Goal: Task Accomplishment & Management: Manage account settings

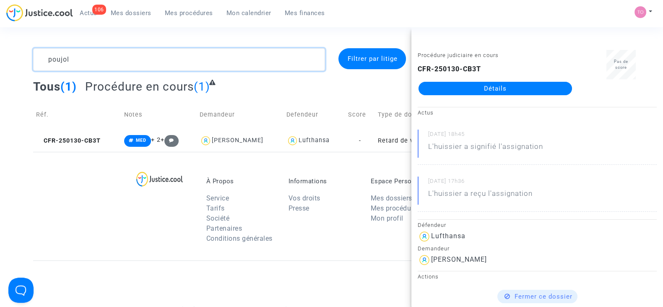
drag, startPoint x: 77, startPoint y: 58, endPoint x: 21, endPoint y: 58, distance: 55.4
click at [21, 58] on div "poujol Filtrer par litige Tous (1) Procédure en cours (1) Réf. Notes Demandeur …" at bounding box center [331, 100] width 663 height 104
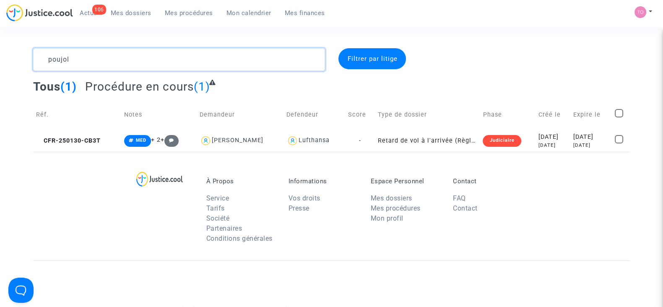
paste textarea "- PIEWE"
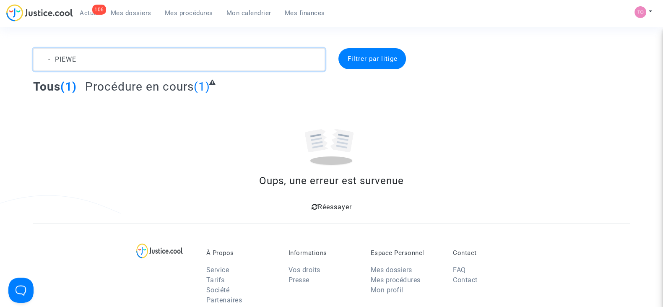
click at [54, 58] on textarea at bounding box center [179, 59] width 292 height 23
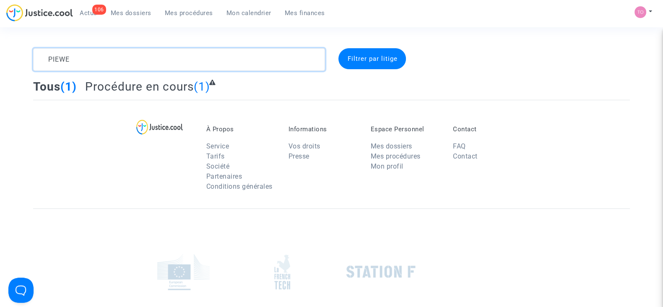
type textarea "PIEWE"
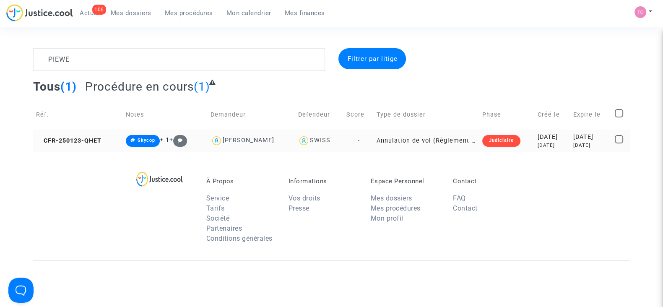
click at [512, 143] on td "Judiciaire" at bounding box center [507, 141] width 56 height 22
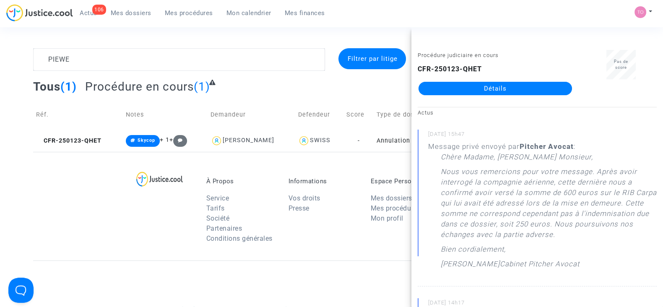
click at [476, 89] on link "Détails" at bounding box center [495, 88] width 153 height 13
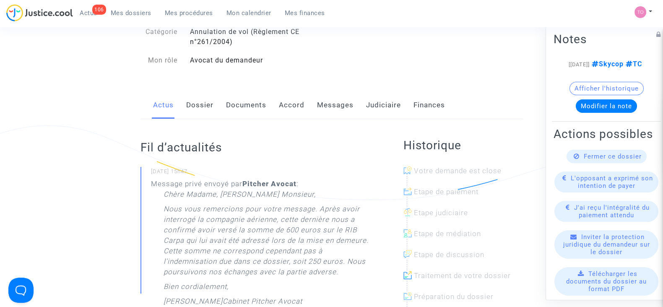
scroll to position [87, 0]
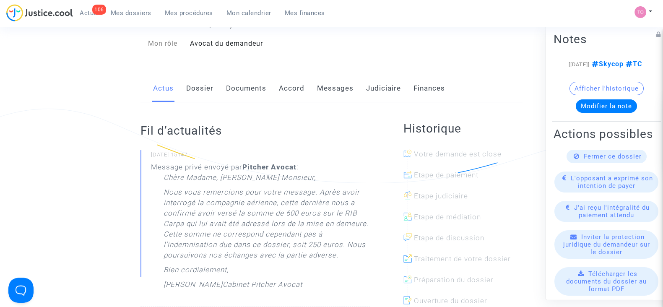
click at [205, 98] on link "Dossier" at bounding box center [199, 89] width 27 height 28
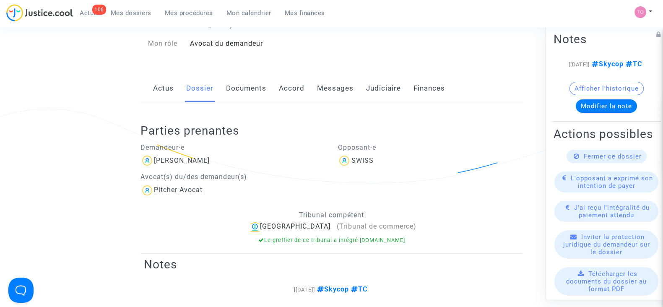
click at [254, 89] on link "Documents" at bounding box center [246, 89] width 40 height 28
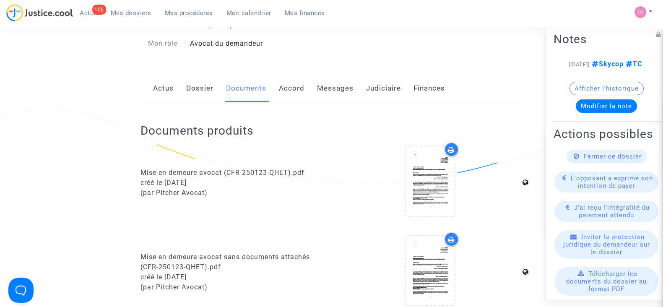
click at [325, 88] on link "Messages" at bounding box center [335, 89] width 36 height 28
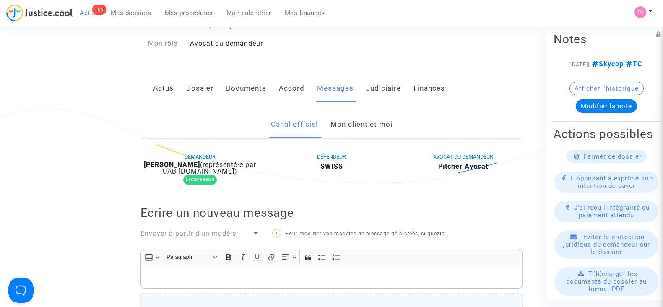
click at [335, 125] on link "Mon client et moi" at bounding box center [361, 125] width 62 height 28
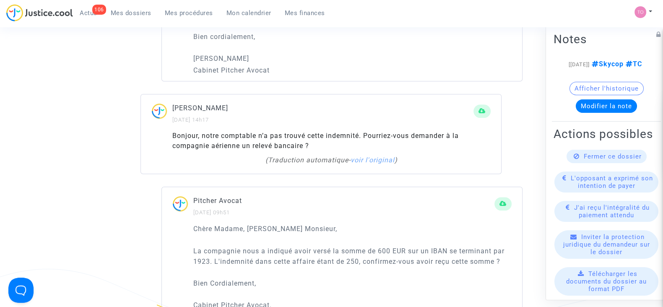
scroll to position [710, 0]
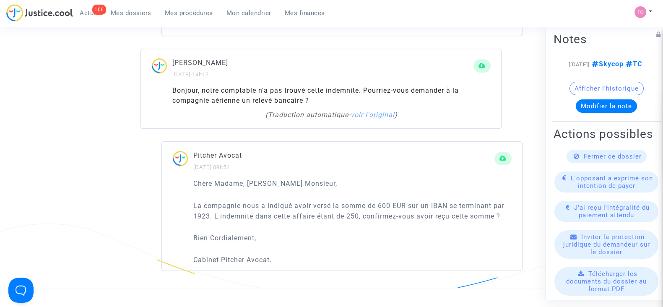
click at [353, 186] on p "Chère Madame, Cher Monsieur," at bounding box center [352, 183] width 318 height 10
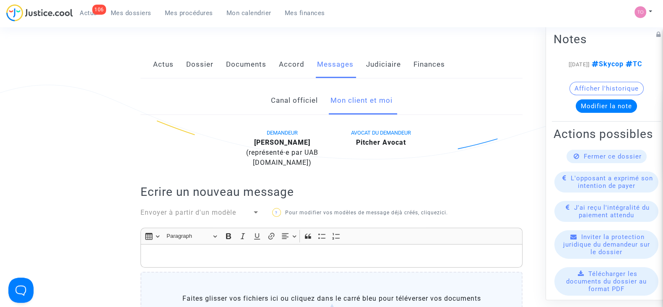
scroll to position [93, 0]
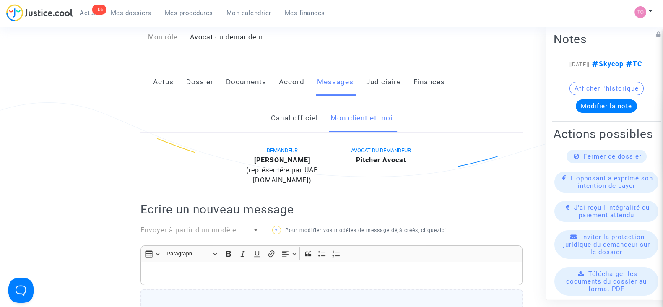
click at [380, 84] on link "Judiciaire" at bounding box center [383, 82] width 35 height 28
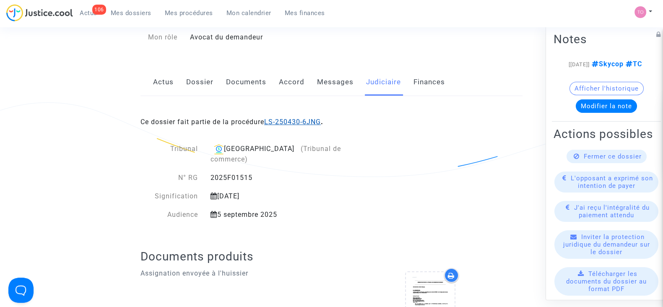
click at [306, 125] on link "LS-250430-6JNG" at bounding box center [292, 122] width 57 height 8
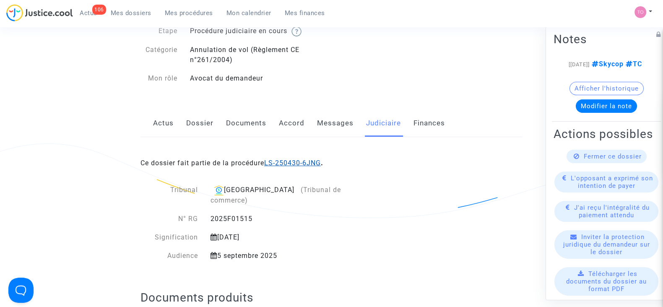
scroll to position [93, 0]
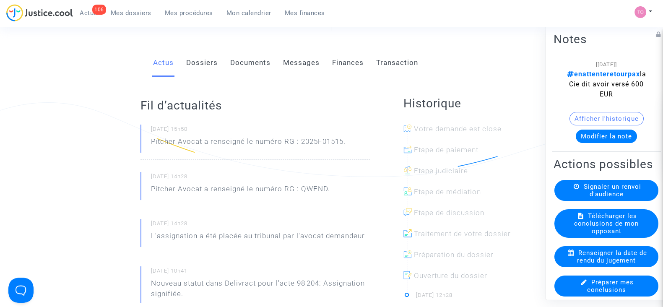
click at [607, 134] on button "Modifier la note" at bounding box center [606, 136] width 61 height 13
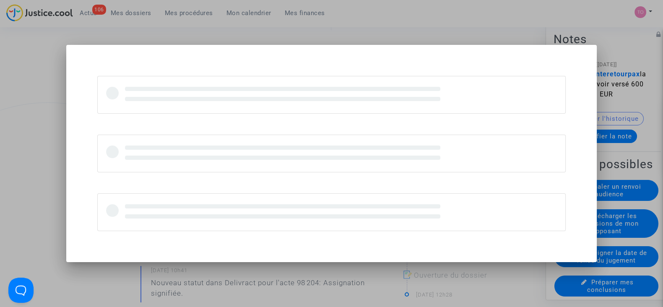
scroll to position [0, 0]
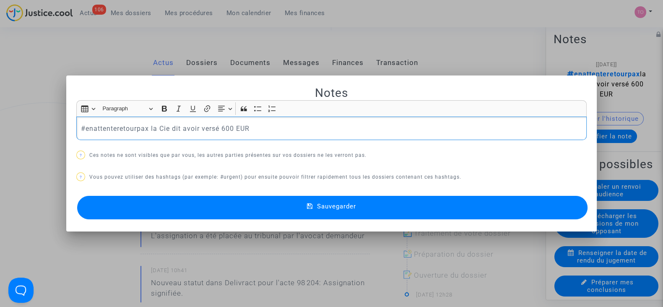
drag, startPoint x: 276, startPoint y: 125, endPoint x: 48, endPoint y: 116, distance: 227.9
click at [48, 116] on div "Notes Rich Text Editor Insert table Insert table Heading Paragraph Paragraph He…" at bounding box center [331, 153] width 663 height 307
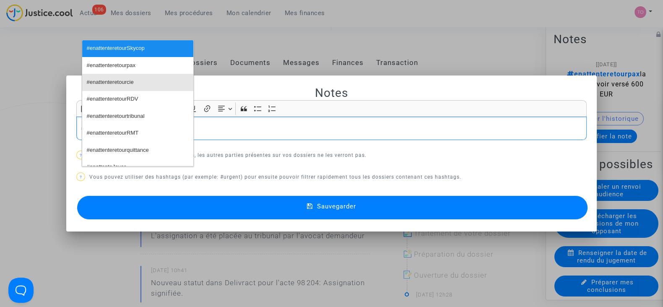
click at [103, 80] on span "#enattenteretourcie" at bounding box center [110, 82] width 47 height 12
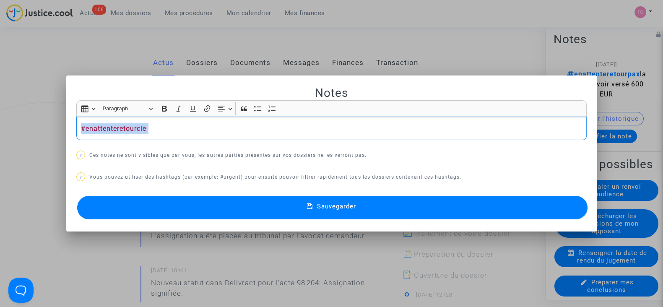
drag, startPoint x: 153, startPoint y: 130, endPoint x: 17, endPoint y: 121, distance: 137.0
click at [17, 121] on div "Notes Rich Text Editor Insert table Insert table Heading Paragraph Paragraph He…" at bounding box center [331, 153] width 663 height 307
copy p "#enattenteretourcie"
click at [44, 51] on div at bounding box center [331, 153] width 663 height 307
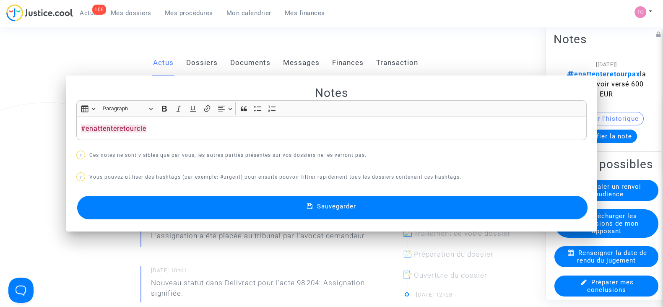
scroll to position [93, 0]
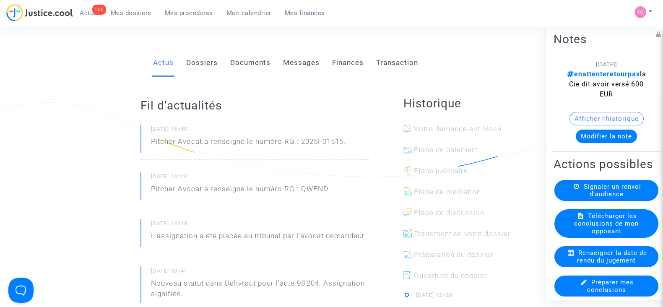
click at [616, 114] on button "Afficher l'historique" at bounding box center [606, 118] width 74 height 13
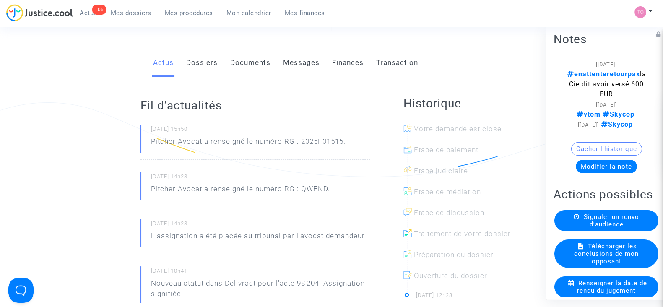
click at [600, 173] on button "Modifier la note" at bounding box center [606, 166] width 61 height 13
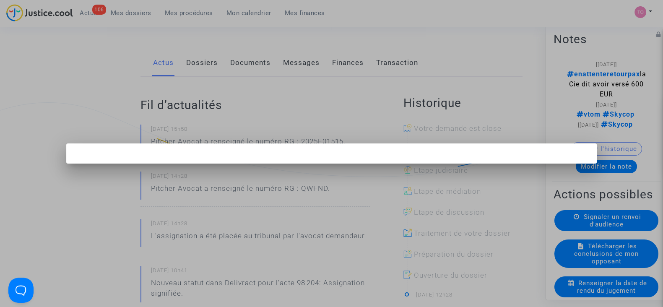
scroll to position [0, 0]
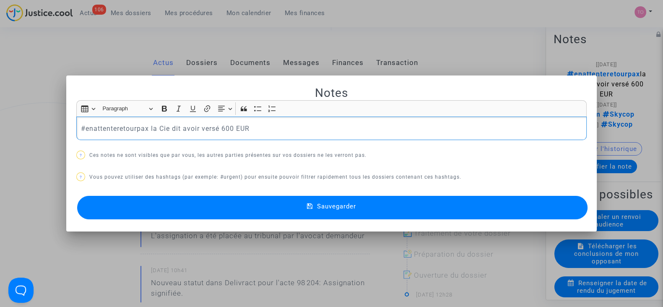
drag, startPoint x: 280, startPoint y: 124, endPoint x: 50, endPoint y: 125, distance: 229.4
click at [50, 125] on div "Notes Rich Text Editor Insert table Insert table Heading Paragraph Paragraph He…" at bounding box center [331, 153] width 663 height 307
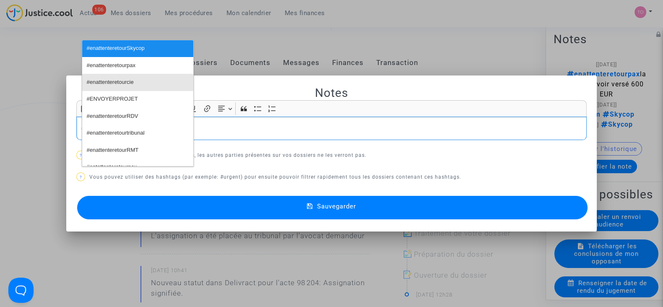
click at [127, 81] on span "#enattenteretourcie" at bounding box center [110, 82] width 47 height 12
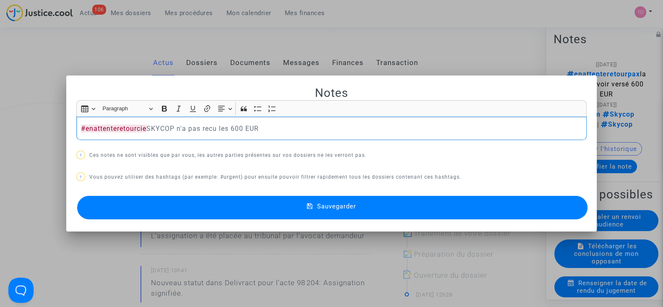
click at [207, 126] on p "#enattenteretourcie SKYCOP n'a pas recu les 600 EUR" at bounding box center [332, 128] width 502 height 10
click at [212, 129] on p "#enattenteretourcie SKYCOP n'a pas recu les 600 EUR" at bounding box center [332, 128] width 502 height 10
click at [238, 211] on button "Sauvegarder" at bounding box center [332, 207] width 510 height 23
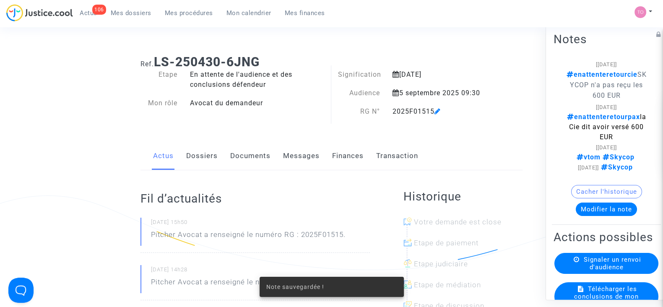
scroll to position [93, 0]
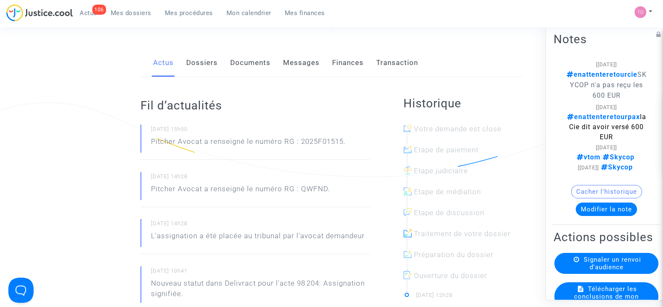
click at [135, 14] on span "Mes dossiers" at bounding box center [131, 13] width 41 height 8
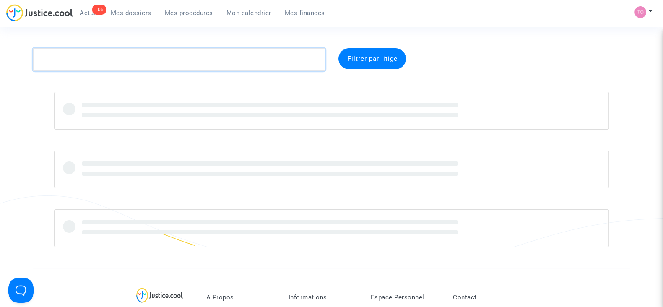
click at [132, 58] on textarea at bounding box center [179, 59] width 292 height 23
paste textarea "MORAND"
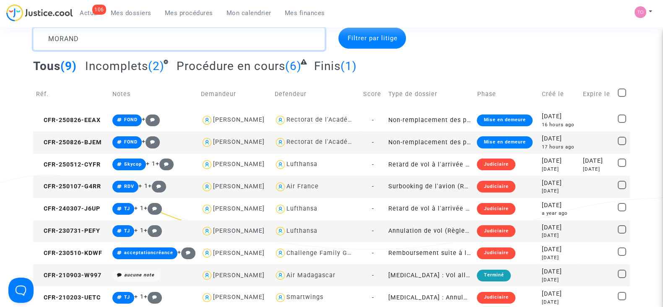
scroll to position [61, 0]
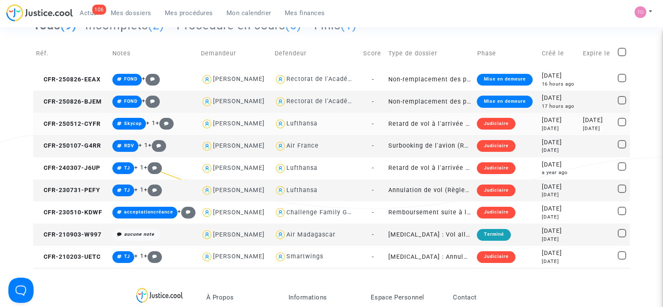
click at [310, 120] on div "Lufthansa" at bounding box center [301, 123] width 31 height 7
type textarea "MORAND @Lufthansa"
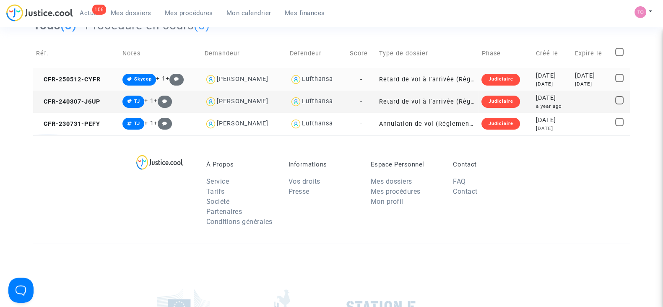
click at [549, 77] on div "2025-05-12" at bounding box center [552, 75] width 33 height 9
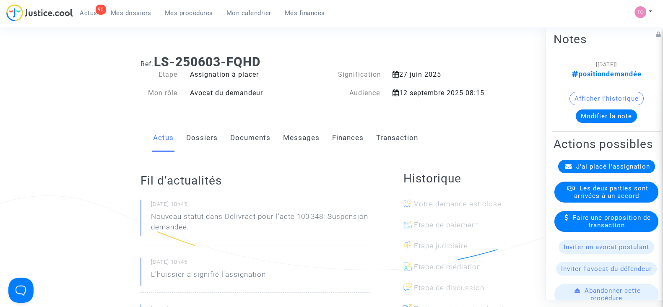
click at [127, 13] on span "Mes dossiers" at bounding box center [131, 13] width 41 height 8
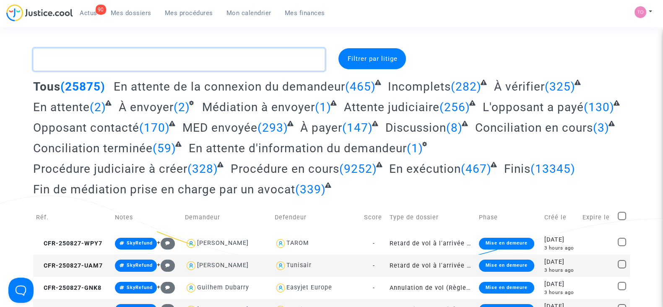
click at [111, 60] on textarea at bounding box center [179, 59] width 292 height 23
paste textarea "- SABOGAL"
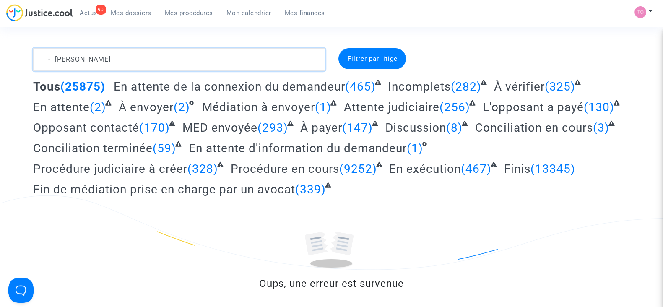
click at [57, 56] on textarea at bounding box center [179, 59] width 292 height 23
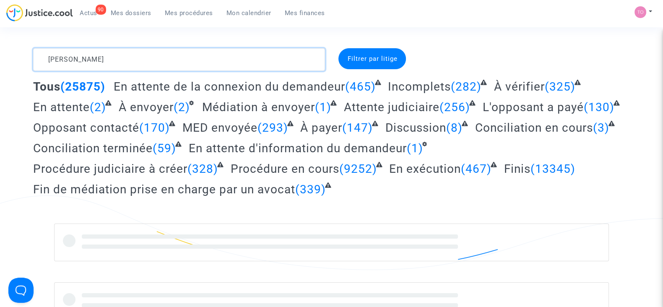
type textarea "SABOGAL"
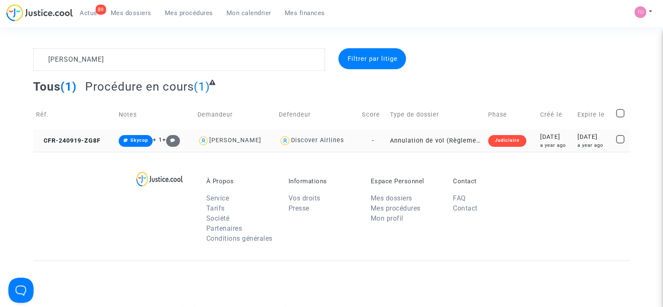
click at [540, 142] on div "a year ago" at bounding box center [555, 145] width 31 height 7
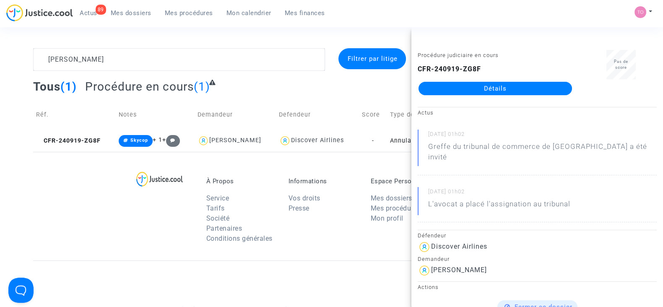
click at [459, 85] on link "Détails" at bounding box center [495, 88] width 153 height 13
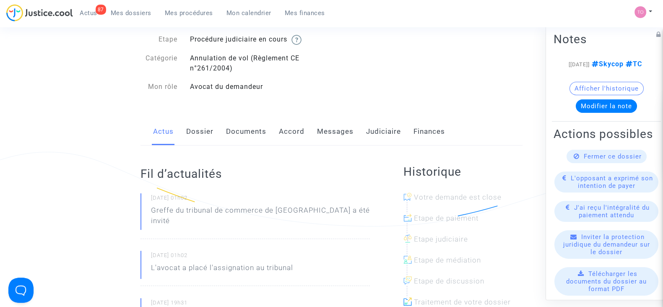
scroll to position [42, 0]
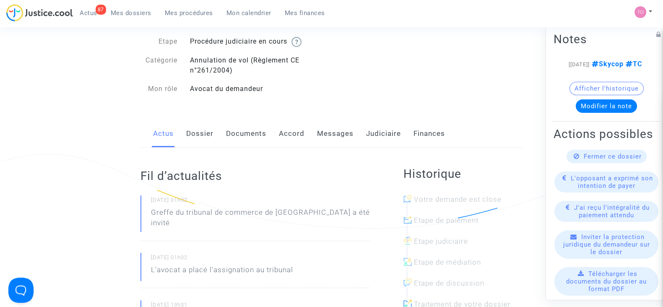
click at [322, 135] on link "Messages" at bounding box center [335, 134] width 36 height 28
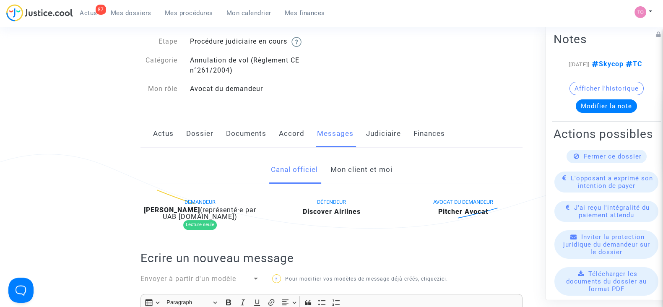
click at [350, 172] on link "Mon client et moi" at bounding box center [361, 170] width 62 height 28
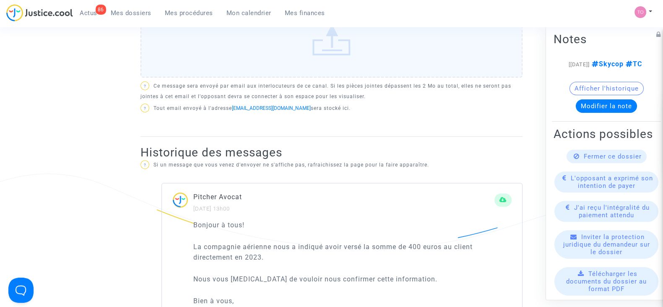
scroll to position [207, 0]
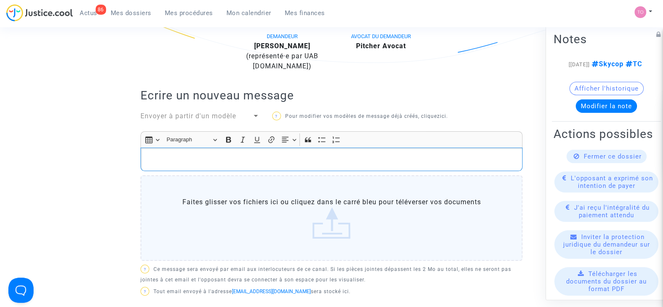
click at [168, 152] on div "Rich Text Editor, main" at bounding box center [331, 159] width 382 height 23
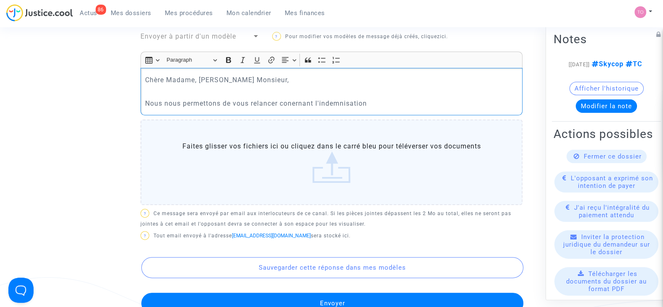
scroll to position [278, 0]
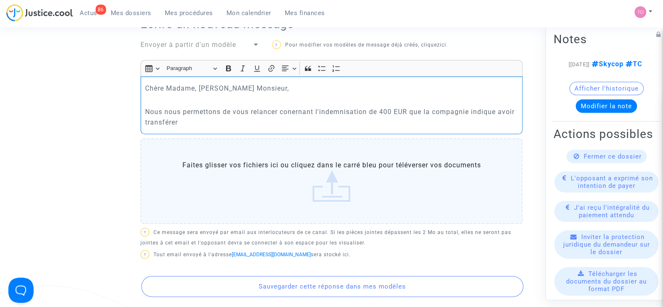
click at [292, 111] on p "Nous nous permettons de vous relancer conernant l'indemnisation de 400 EUR que …" at bounding box center [331, 117] width 373 height 21
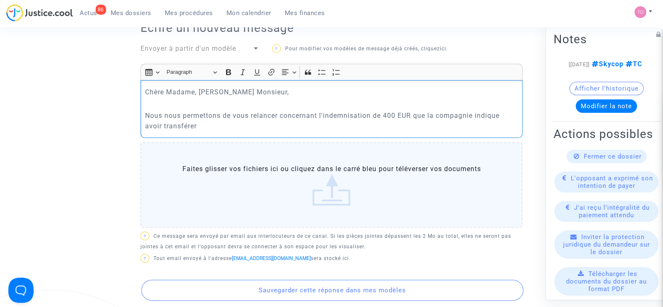
scroll to position [274, 0]
click at [216, 125] on p "Nous nous permettons de vous relancer concernant l'indemnisation de 400 EUR que…" at bounding box center [331, 121] width 373 height 21
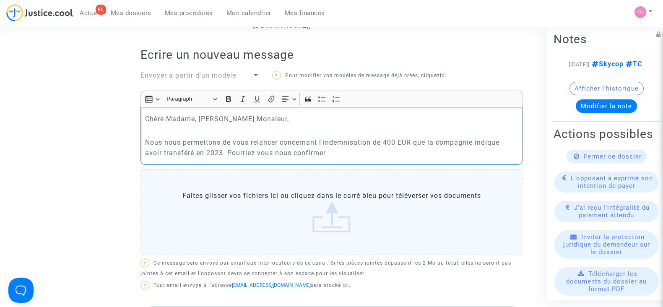
scroll to position [264, 0]
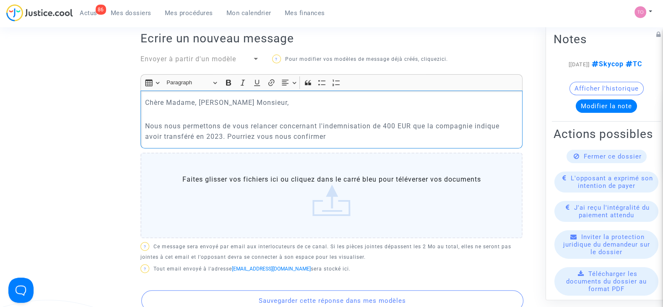
click at [212, 133] on p "Nous nous permettons de vous relancer concernant l'indemnisation de 400 EUR que…" at bounding box center [331, 131] width 373 height 21
click at [204, 136] on p "Nous nous permettons de vous relancer concernant l'indemnisation de 400 EUR que…" at bounding box center [331, 131] width 373 height 21
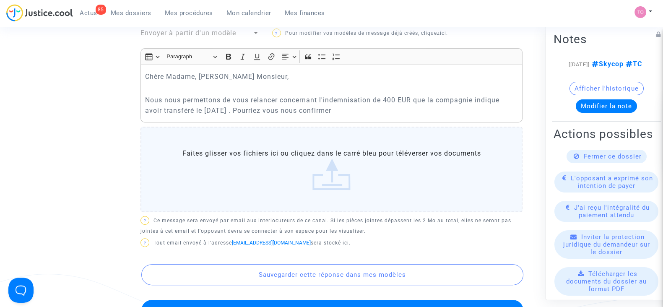
scroll to position [291, 0]
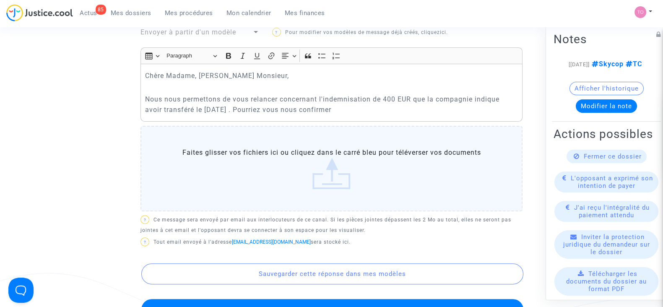
click at [360, 110] on p "Nous nous permettons de vous relancer concernant l'indemnisation de 400 EUR que…" at bounding box center [331, 104] width 373 height 21
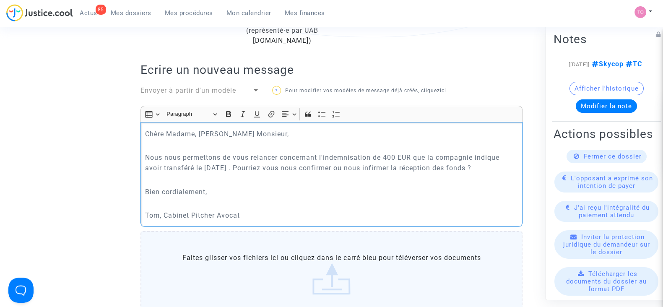
scroll to position [240, 0]
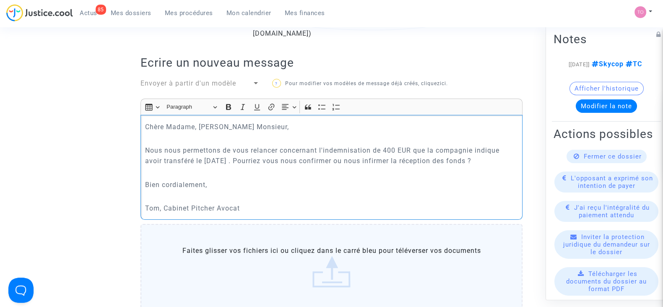
click at [468, 161] on p "Nous nous permettons de vous relancer concernant l'indemnisation de 400 EUR que…" at bounding box center [331, 155] width 373 height 21
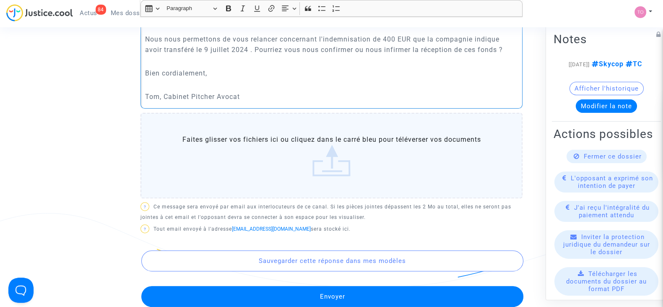
scroll to position [397, 0]
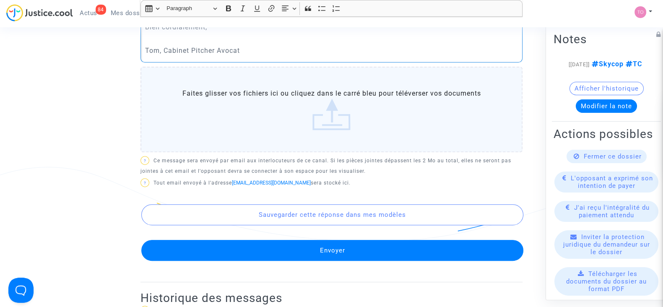
click at [292, 259] on button "Envoyer" at bounding box center [332, 250] width 382 height 21
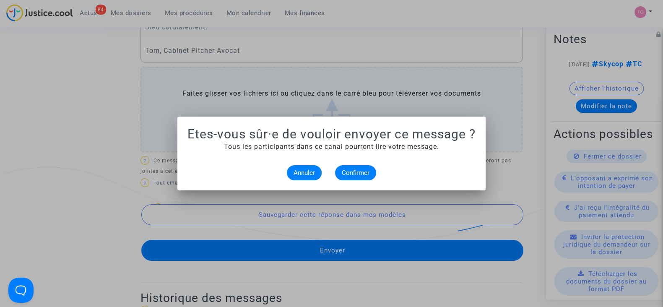
scroll to position [0, 0]
click at [350, 175] on span "Confirmer" at bounding box center [356, 173] width 28 height 8
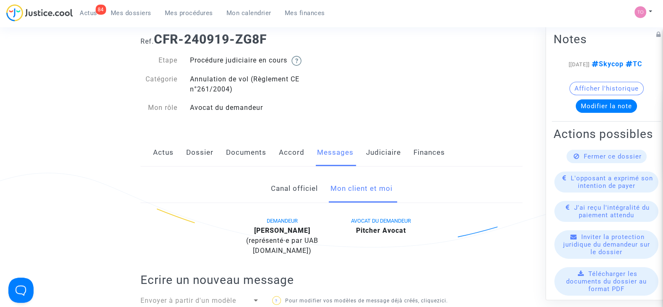
scroll to position [23, 0]
click at [383, 153] on link "Judiciaire" at bounding box center [383, 153] width 35 height 28
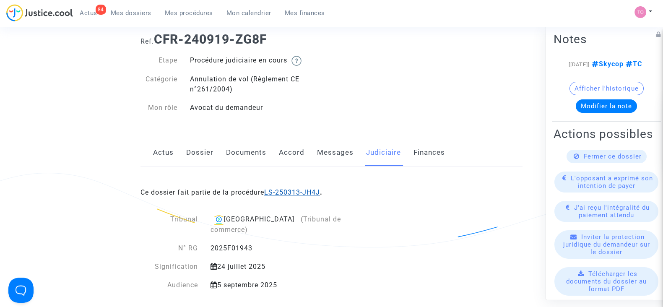
click at [301, 191] on link "LS-250313-JH4J" at bounding box center [292, 192] width 56 height 8
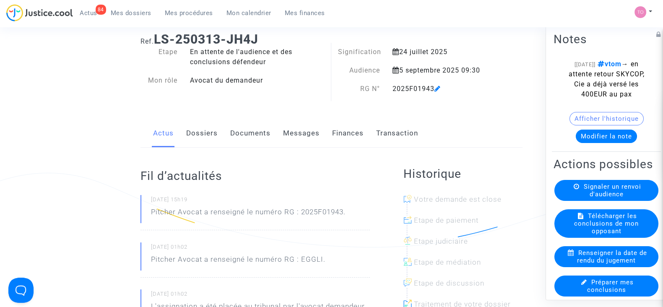
click at [601, 143] on button "Modifier la note" at bounding box center [606, 136] width 61 height 13
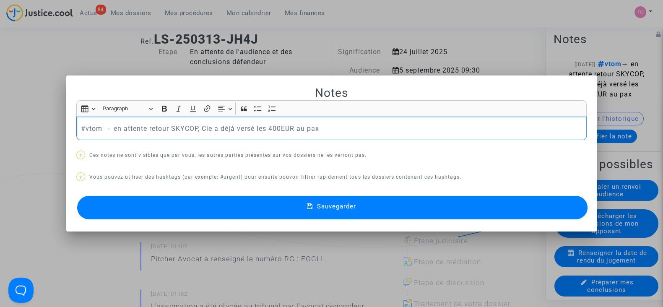
drag, startPoint x: 333, startPoint y: 127, endPoint x: 60, endPoint y: 118, distance: 273.1
click at [60, 118] on div "Notes Rich Text Editor Insert table Insert table Heading Paragraph Paragraph He…" at bounding box center [331, 153] width 663 height 307
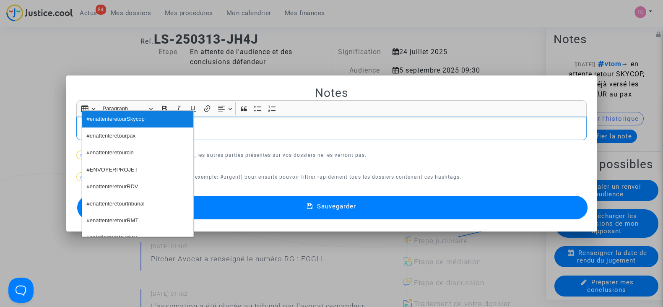
click at [109, 116] on span "#enattenteretourSkycop" at bounding box center [116, 119] width 58 height 12
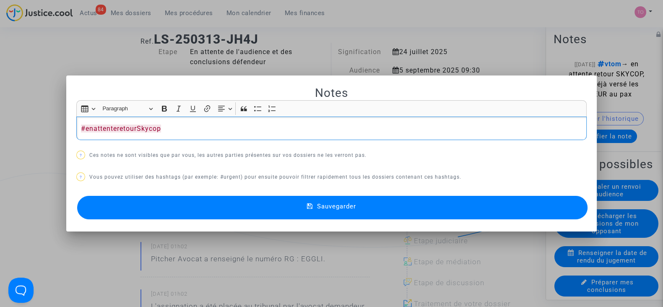
click at [164, 204] on button "Sauvegarder" at bounding box center [332, 207] width 510 height 23
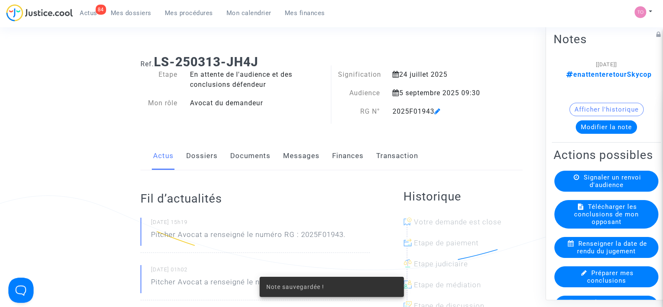
scroll to position [23, 0]
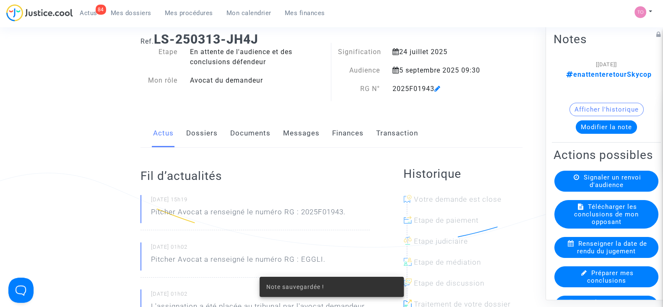
click at [572, 103] on button "Afficher l'historique" at bounding box center [606, 109] width 74 height 13
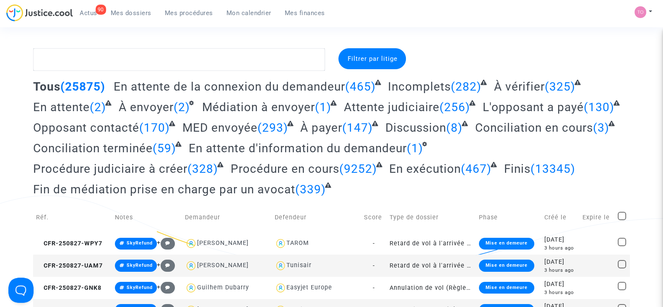
click at [144, 57] on textarea at bounding box center [179, 59] width 292 height 23
paste textarea "- GLORION"
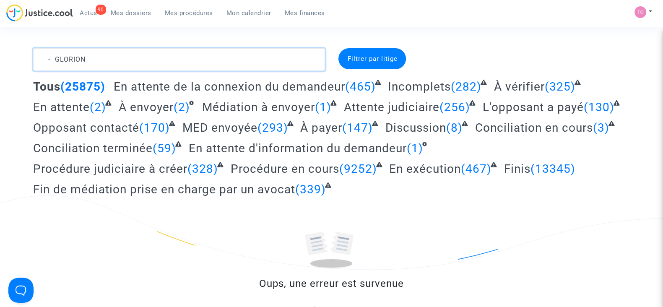
click at [55, 60] on textarea at bounding box center [179, 59] width 292 height 23
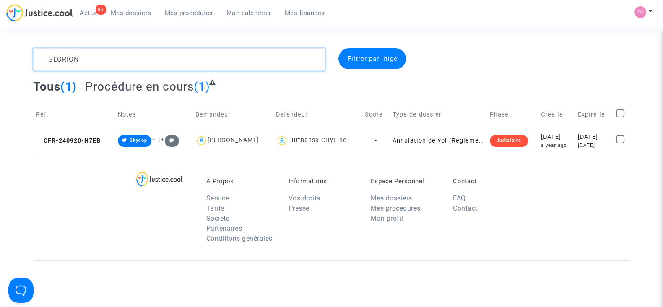
type textarea "GLORION"
click at [541, 144] on div "a year ago" at bounding box center [556, 145] width 31 height 7
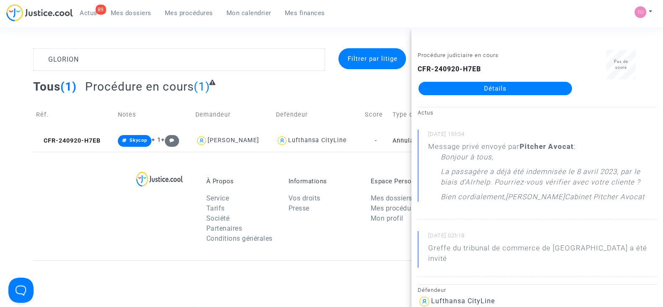
click at [459, 89] on link "Détails" at bounding box center [495, 88] width 153 height 13
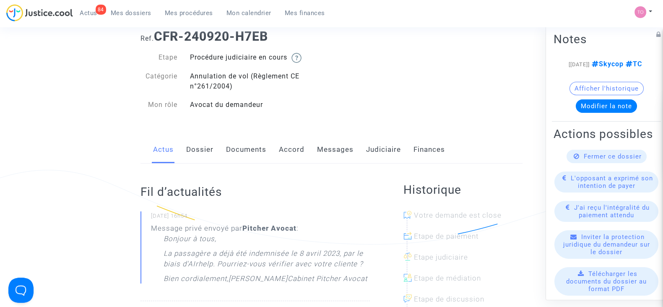
click at [205, 152] on link "Dossier" at bounding box center [199, 150] width 27 height 28
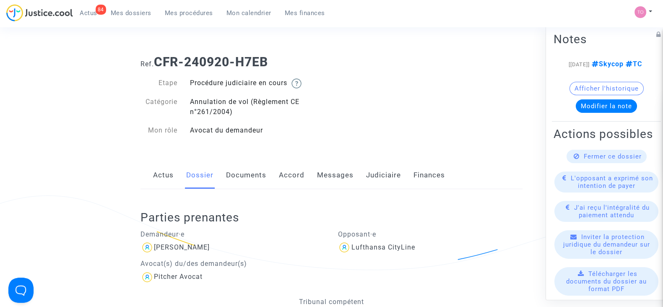
click at [324, 175] on link "Messages" at bounding box center [335, 175] width 36 height 28
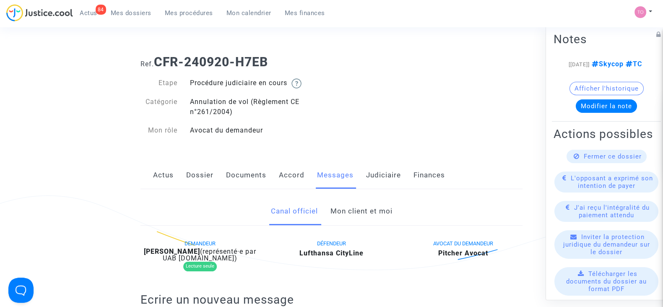
click at [368, 212] on link "Mon client et moi" at bounding box center [361, 212] width 62 height 28
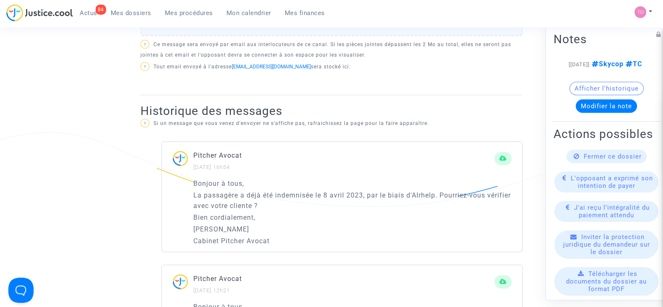
scroll to position [463, 0]
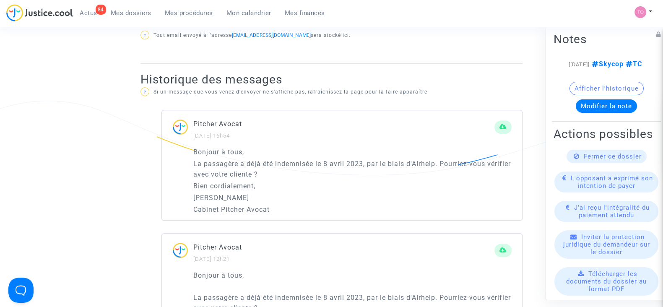
click at [368, 212] on p "Cabinet Pitcher Avocat" at bounding box center [352, 209] width 318 height 10
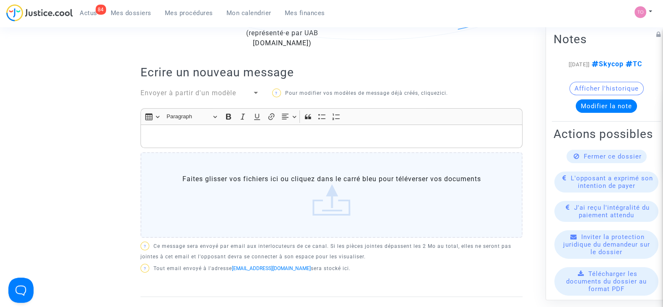
scroll to position [229, 0]
click at [219, 133] on p "Rich Text Editor, main" at bounding box center [331, 137] width 373 height 10
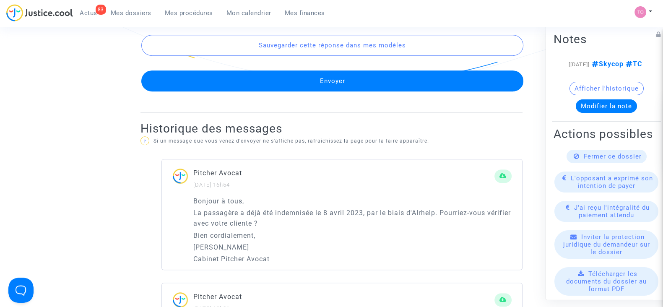
scroll to position [587, 0]
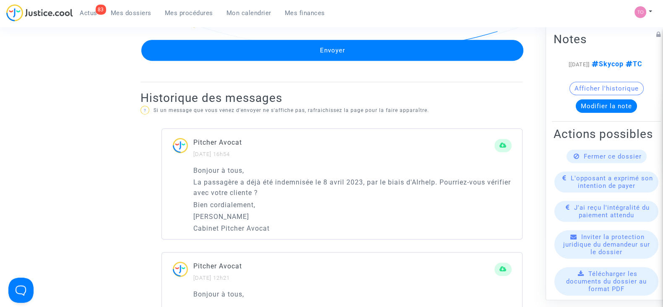
click at [265, 47] on button "Envoyer" at bounding box center [332, 50] width 382 height 21
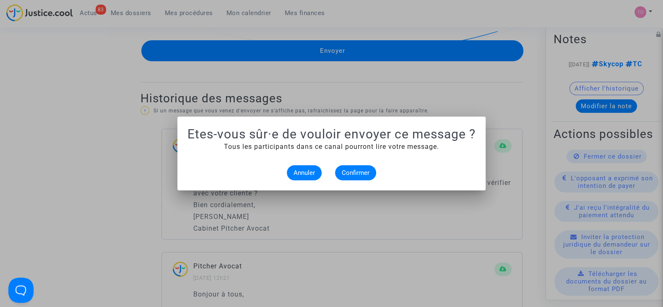
scroll to position [0, 0]
click at [358, 175] on span "Confirmer" at bounding box center [356, 173] width 28 height 8
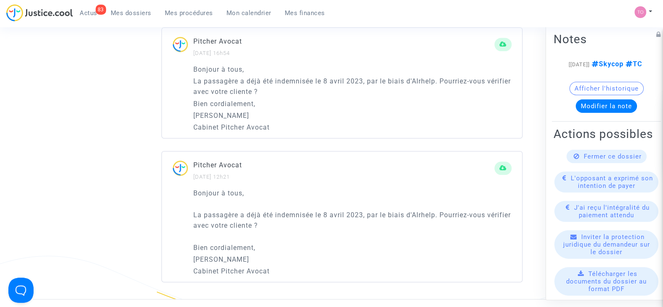
scroll to position [715, 0]
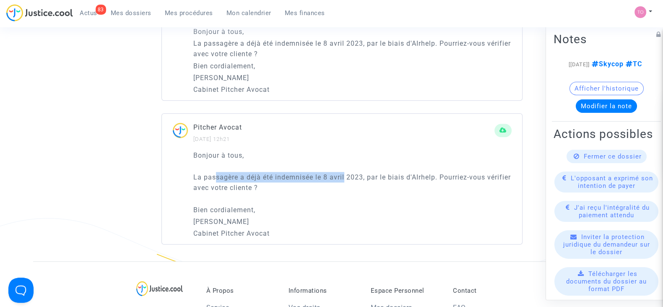
drag, startPoint x: 214, startPoint y: 177, endPoint x: 344, endPoint y: 174, distance: 130.0
click at [344, 174] on p "La passagère a déjà été indemnisée le 8 avril 2023, par le biais d'AIrhelp. Pou…" at bounding box center [352, 182] width 318 height 21
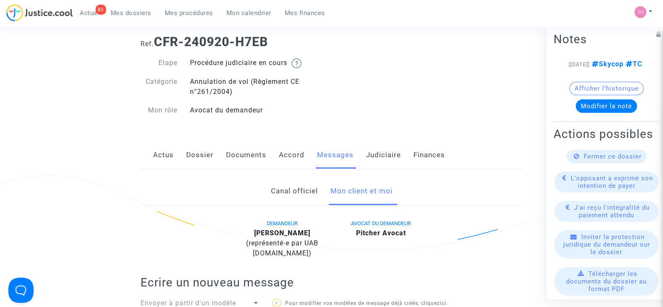
scroll to position [0, 0]
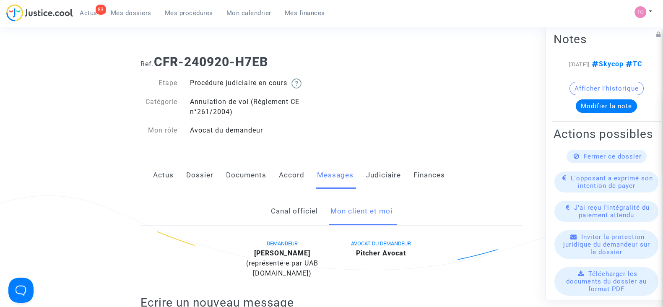
click at [390, 175] on link "Judiciaire" at bounding box center [383, 175] width 35 height 28
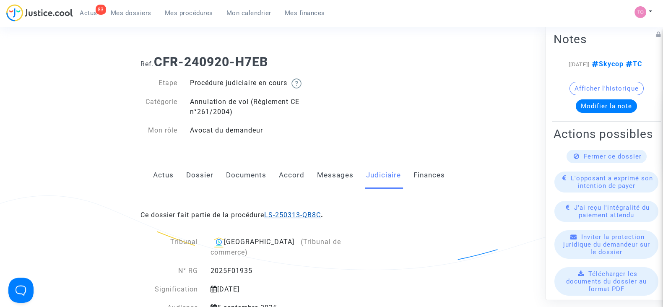
click at [300, 213] on link "LS-250313-QB8C" at bounding box center [292, 215] width 57 height 8
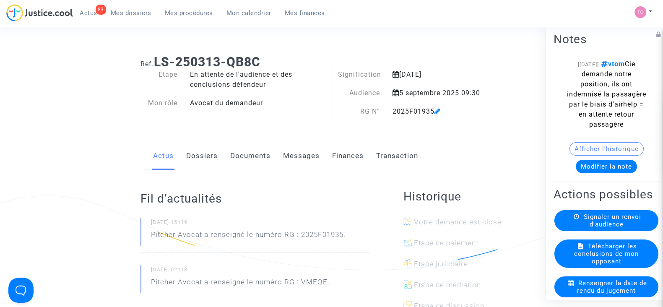
click at [582, 173] on button "Modifier la note" at bounding box center [606, 166] width 61 height 13
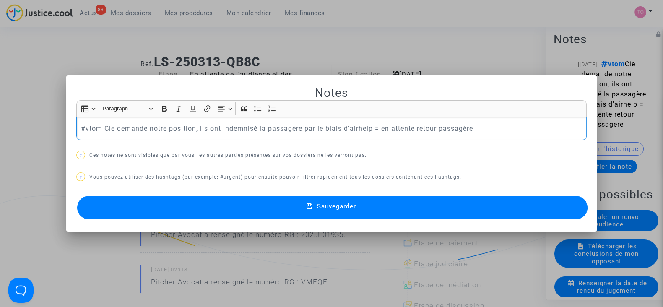
drag, startPoint x: 485, startPoint y: 127, endPoint x: 37, endPoint y: 115, distance: 448.4
click at [37, 115] on div "Notes Rich Text Editor Insert table Insert table Heading Paragraph Paragraph He…" at bounding box center [331, 153] width 663 height 307
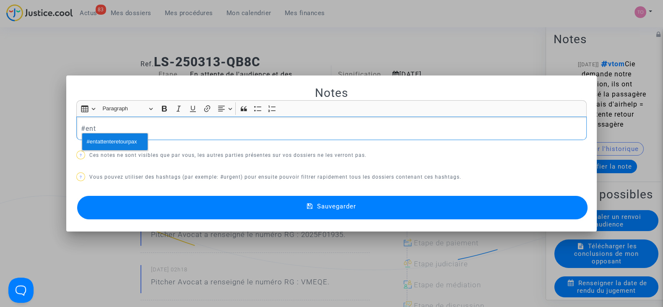
click at [108, 141] on span "#entattenteretourpax" at bounding box center [112, 142] width 50 height 12
click at [2, 135] on div at bounding box center [331, 153] width 663 height 307
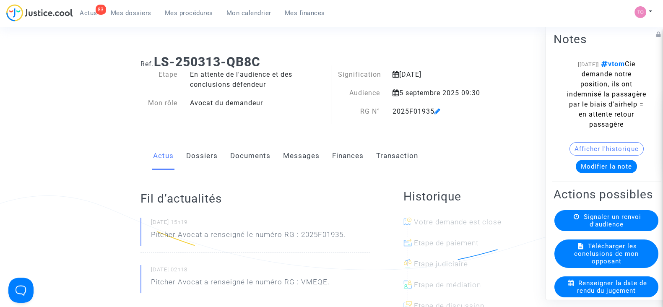
click at [593, 156] on button "Afficher l'historique" at bounding box center [606, 148] width 74 height 13
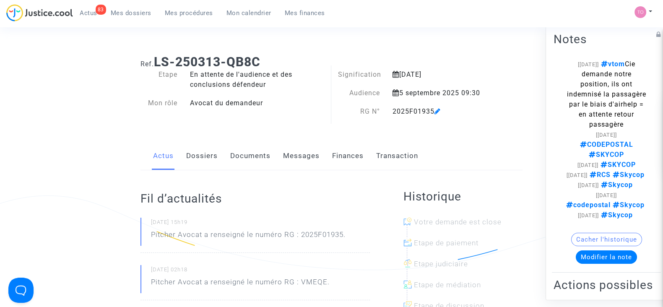
scroll to position [18, 0]
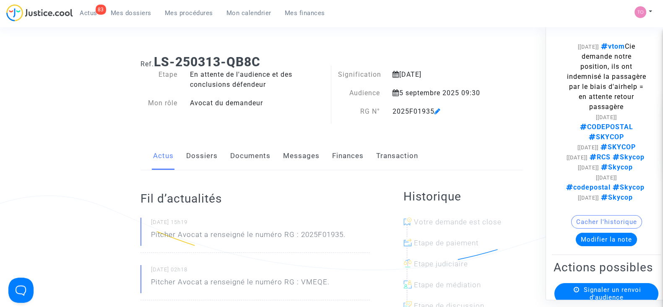
click at [588, 246] on button "Modifier la note" at bounding box center [606, 239] width 61 height 13
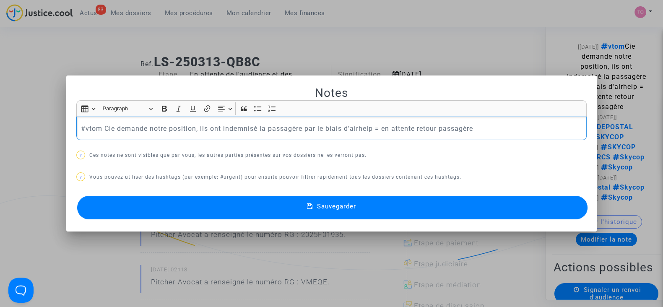
drag, startPoint x: 487, startPoint y: 131, endPoint x: 38, endPoint y: 134, distance: 449.1
click at [38, 134] on div "Notes Rich Text Editor Insert table Insert table Heading Paragraph Paragraph He…" at bounding box center [331, 153] width 663 height 307
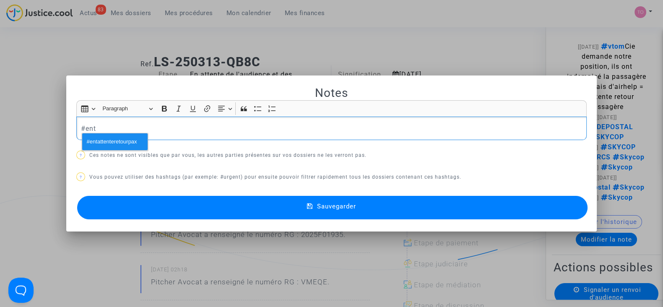
click at [80, 135] on div "#ent" at bounding box center [331, 128] width 510 height 23
click at [100, 130] on p "#ent" at bounding box center [332, 128] width 502 height 10
click at [103, 140] on span "#entattenteretourpax" at bounding box center [112, 142] width 50 height 12
click at [121, 204] on button "Sauvegarder" at bounding box center [332, 207] width 510 height 23
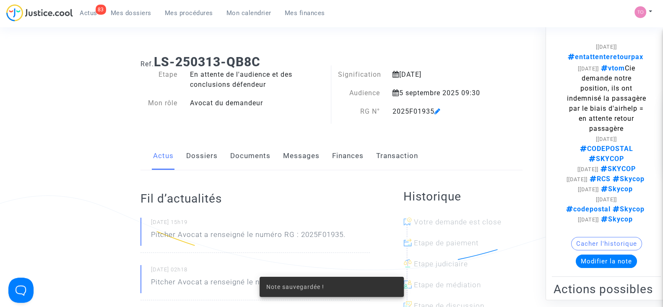
scroll to position [26, 0]
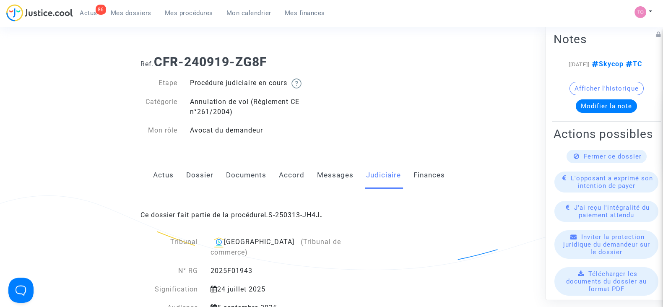
scroll to position [53, 0]
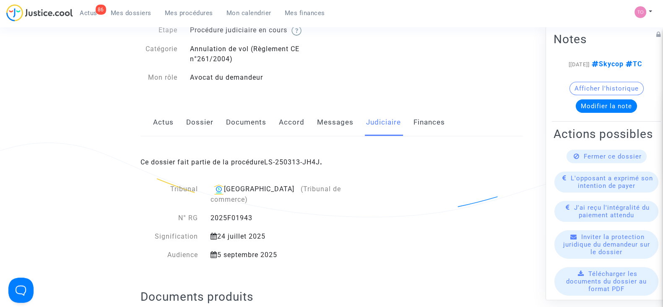
click at [239, 117] on link "Documents" at bounding box center [246, 123] width 40 height 28
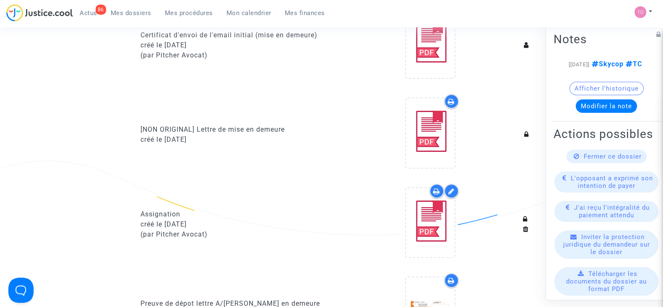
scroll to position [404, 0]
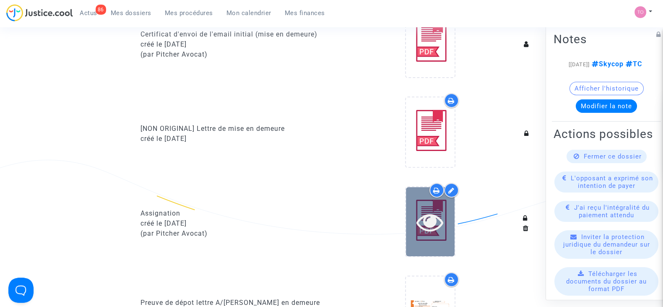
click at [424, 221] on icon at bounding box center [429, 221] width 27 height 27
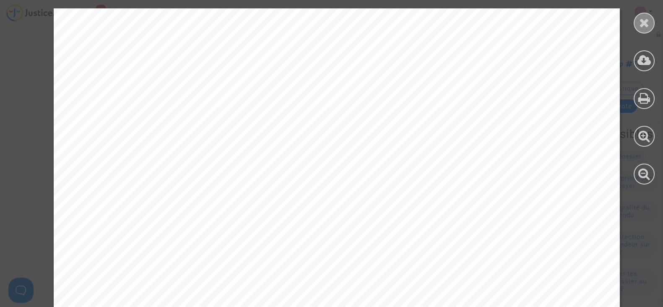
click at [640, 25] on icon at bounding box center [644, 22] width 10 height 13
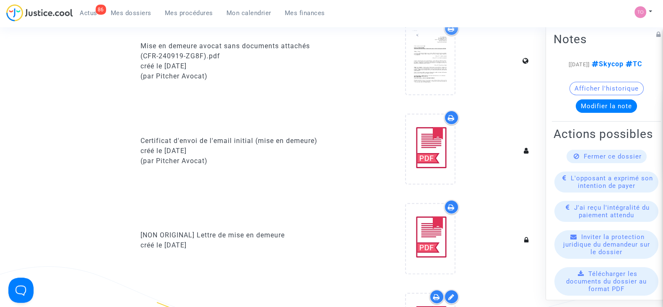
scroll to position [297, 0]
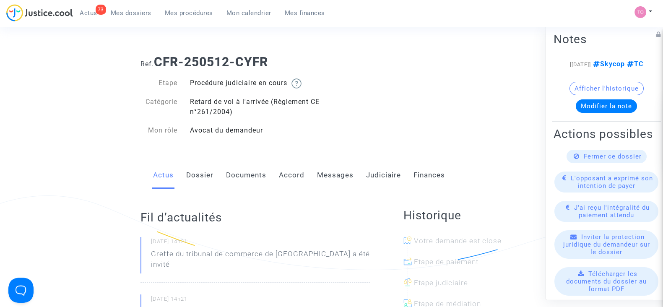
scroll to position [61, 0]
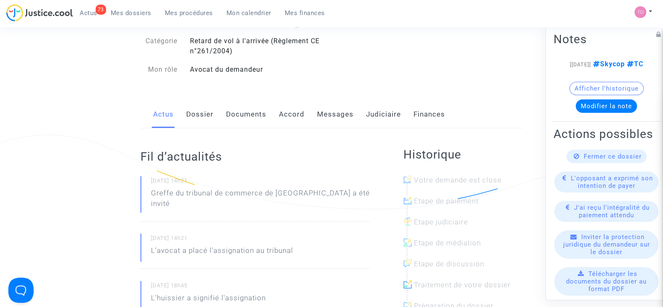
click at [197, 110] on link "Dossier" at bounding box center [199, 115] width 27 height 28
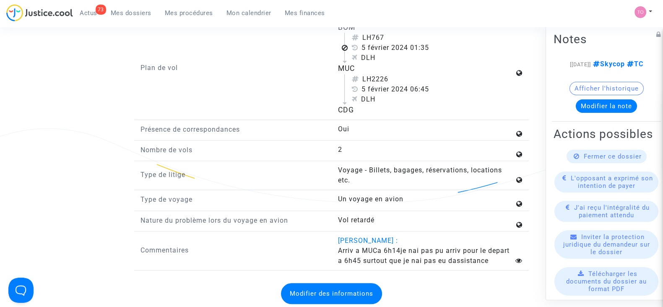
scroll to position [1193, 0]
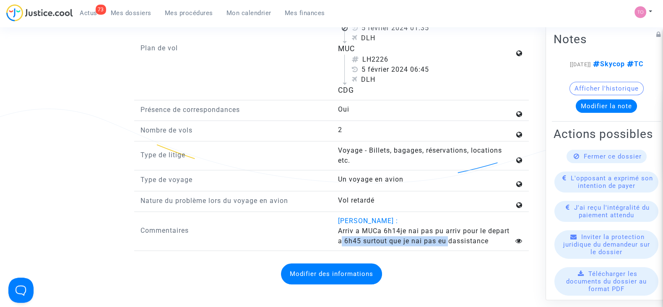
drag, startPoint x: 343, startPoint y: 244, endPoint x: 450, endPoint y: 248, distance: 107.9
click at [450, 245] on span "Arriv a MUCa 6h14je nai pas pu arriv pour le depart a 6h45 surtout que je nai p…" at bounding box center [424, 236] width 172 height 18
click at [459, 245] on span "Arriv a MUCa 6h14je nai pas pu arriv pour le depart a 6h45 surtout que je nai p…" at bounding box center [424, 236] width 172 height 18
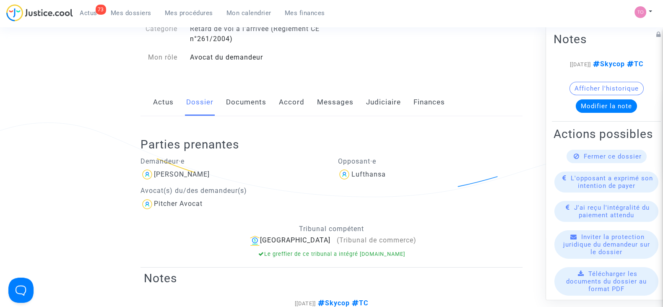
scroll to position [0, 0]
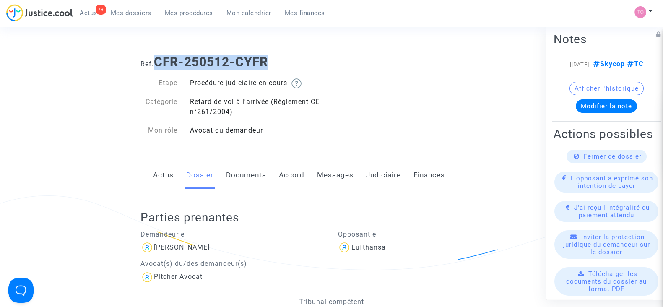
drag, startPoint x: 272, startPoint y: 64, endPoint x: 159, endPoint y: 61, distance: 112.8
click at [159, 61] on h1 "Ref. CFR-250512-CYFR" at bounding box center [331, 62] width 382 height 15
copy b "CFR-250512-CYFR"
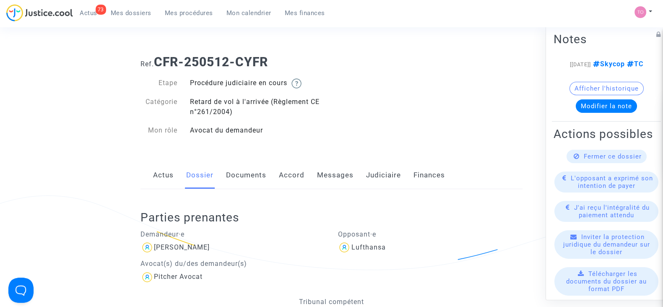
click at [449, 163] on div "Actus Dossier Documents Accord Messages Judiciaire Finances" at bounding box center [331, 175] width 382 height 28
click at [250, 179] on link "Documents" at bounding box center [246, 175] width 40 height 28
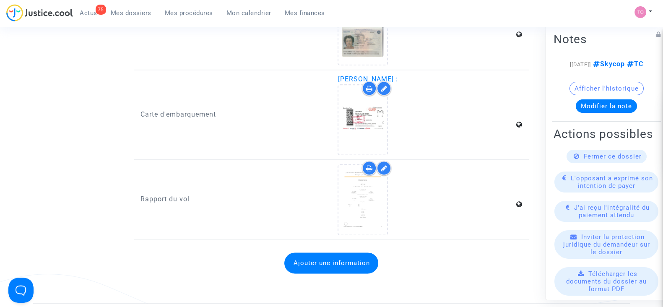
scroll to position [1403, 0]
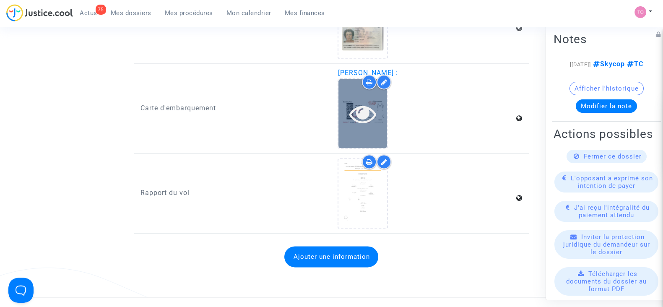
click at [370, 100] on icon at bounding box center [362, 113] width 27 height 27
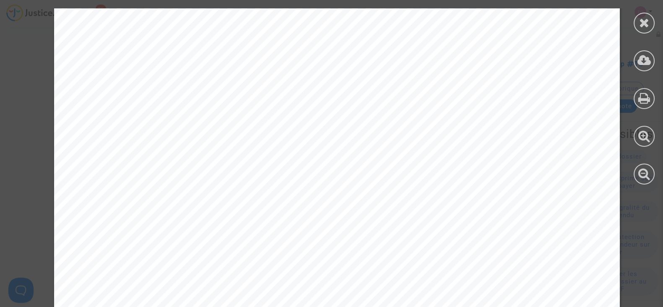
scroll to position [70, 0]
click at [644, 28] on icon at bounding box center [644, 22] width 10 height 13
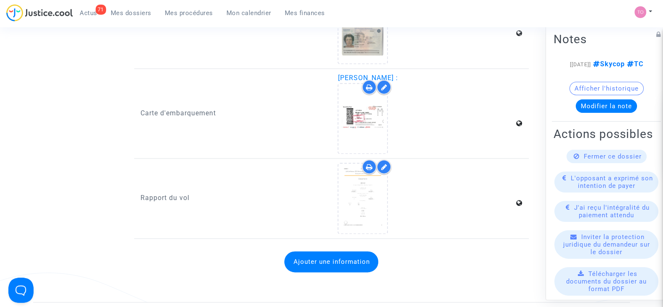
scroll to position [1348, 0]
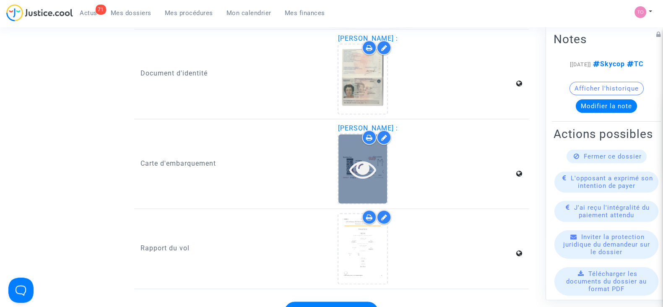
click at [361, 169] on icon at bounding box center [362, 169] width 27 height 27
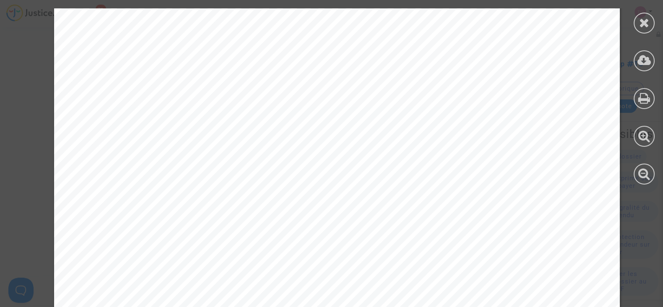
scroll to position [0, 0]
click at [649, 27] on div at bounding box center [644, 23] width 21 height 21
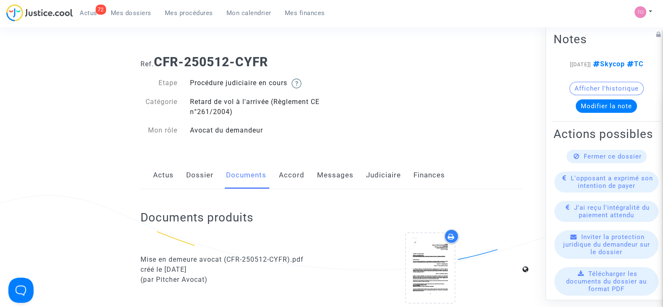
click at [203, 182] on link "Dossier" at bounding box center [199, 175] width 27 height 28
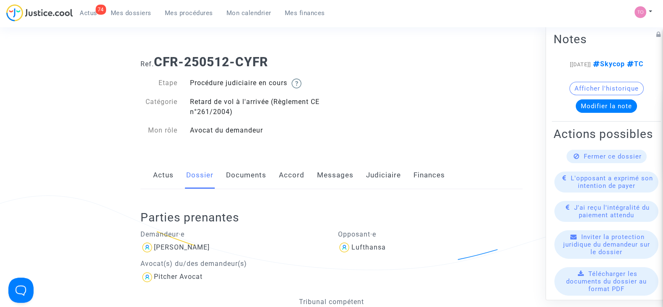
click at [129, 5] on ul "74 Actus Mes dossiers Mes procédures Mon calendrier Mes finances" at bounding box center [202, 11] width 259 height 15
click at [129, 9] on span "Mes dossiers" at bounding box center [131, 13] width 41 height 8
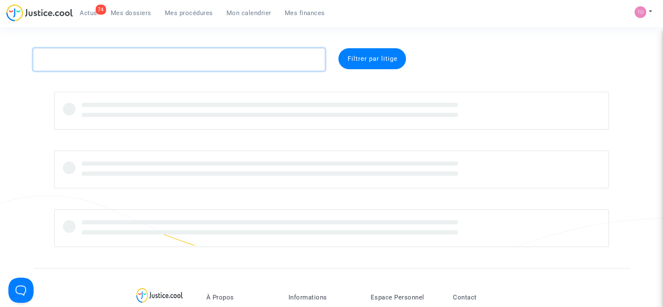
click at [168, 54] on textarea at bounding box center [179, 59] width 292 height 23
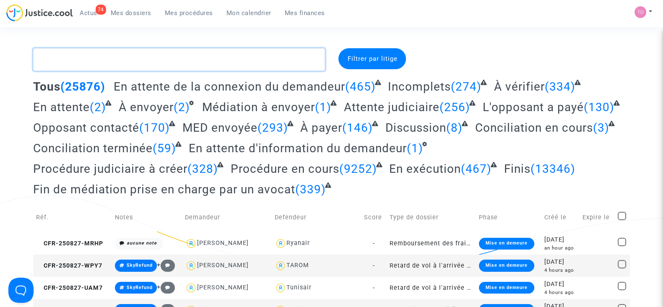
paste textarea "BKHAIT"
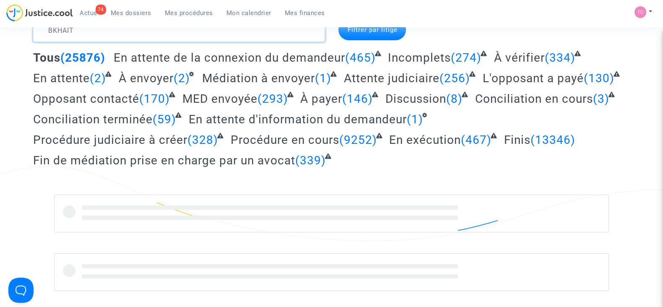
scroll to position [29, 0]
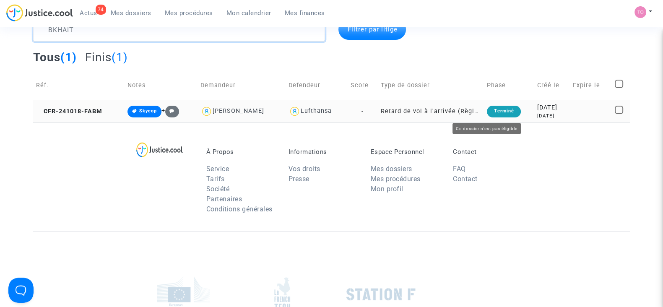
type textarea "BKHAIT"
click at [538, 114] on div "10 months ago" at bounding box center [552, 115] width 30 height 7
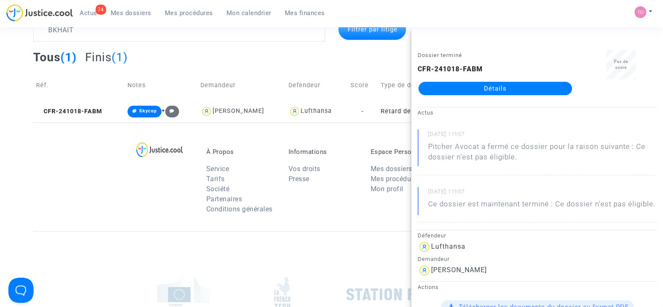
click at [481, 91] on link "Détails" at bounding box center [495, 88] width 153 height 13
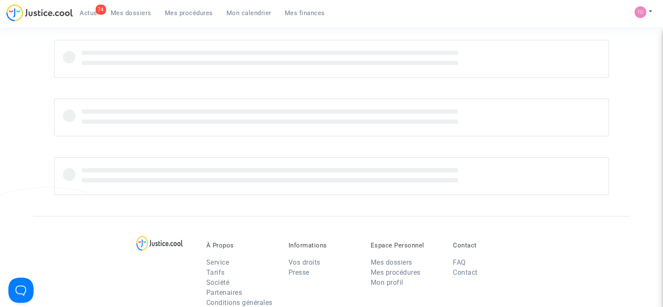
scroll to position [29, 0]
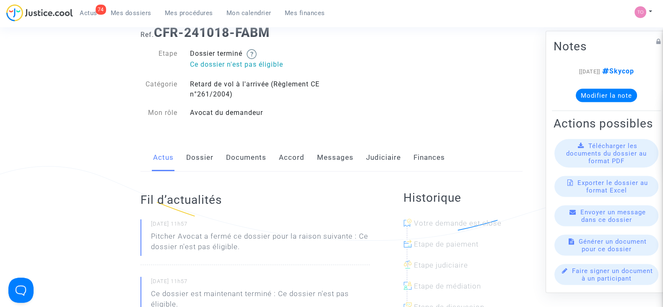
click at [195, 166] on link "Dossier" at bounding box center [199, 158] width 27 height 28
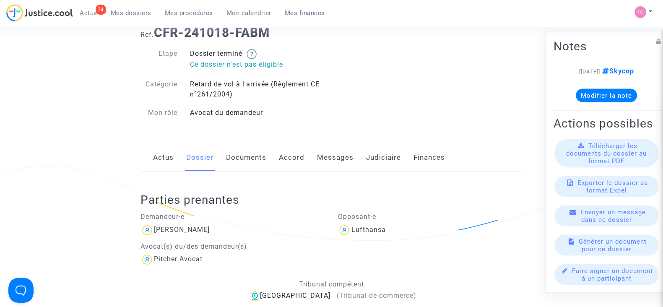
click at [235, 161] on link "Documents" at bounding box center [246, 158] width 40 height 28
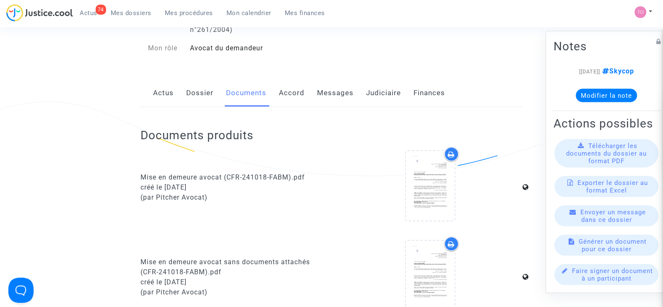
scroll to position [95, 0]
click at [373, 98] on link "Judiciaire" at bounding box center [383, 92] width 35 height 28
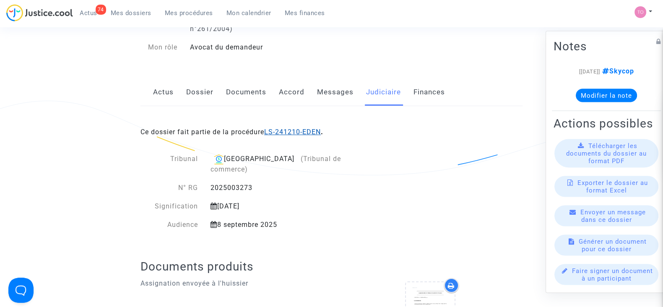
click at [313, 128] on link "LS-241210-EDEN" at bounding box center [292, 132] width 57 height 8
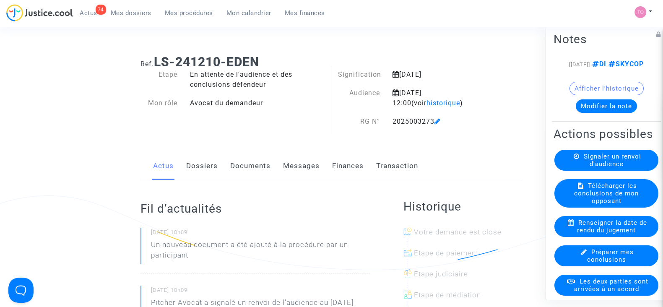
click at [119, 14] on span "Mes dossiers" at bounding box center [131, 13] width 41 height 8
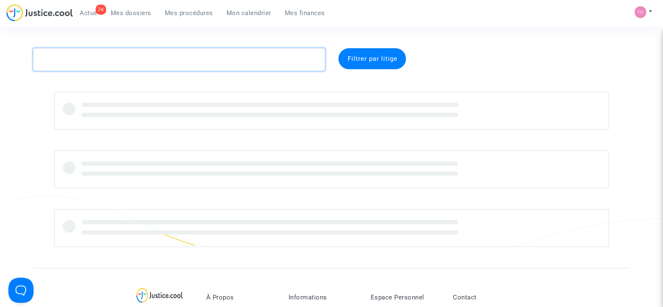
click at [103, 66] on textarea at bounding box center [179, 59] width 292 height 23
paste textarea "DOARE"
type textarea "DOARE"
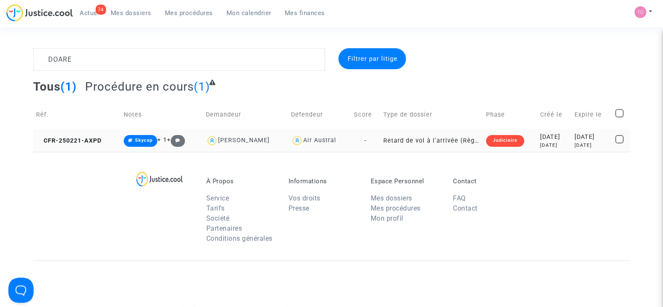
click at [572, 137] on td "2025-03-12 5 months ago" at bounding box center [592, 141] width 41 height 22
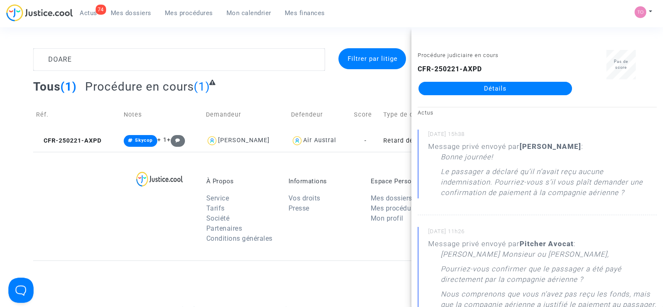
click at [80, 185] on div "À Propos Service Tarifs Société Partenaires Conditions générales Informations V…" at bounding box center [331, 206] width 597 height 109
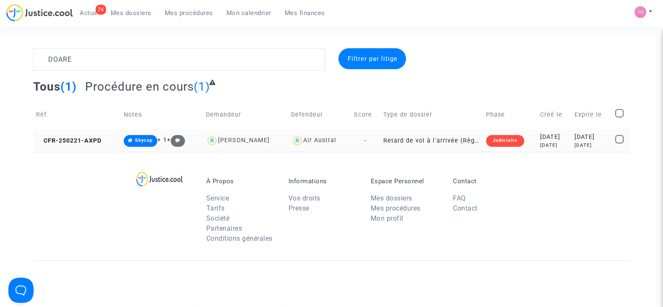
click at [512, 142] on td "Judiciaire" at bounding box center [510, 141] width 54 height 22
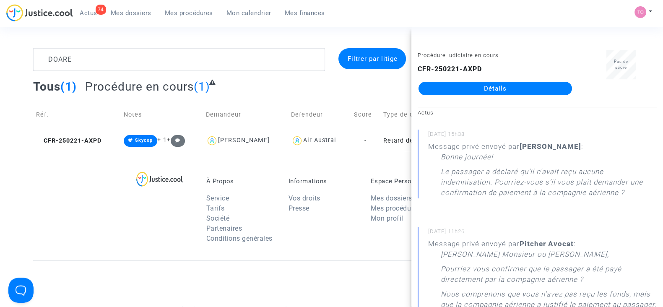
click at [471, 89] on link "Détails" at bounding box center [495, 88] width 153 height 13
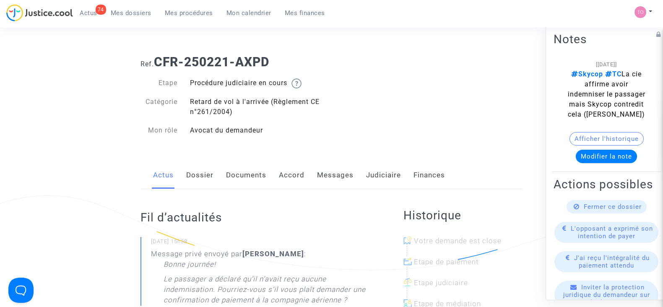
click at [246, 177] on link "Documents" at bounding box center [246, 175] width 40 height 28
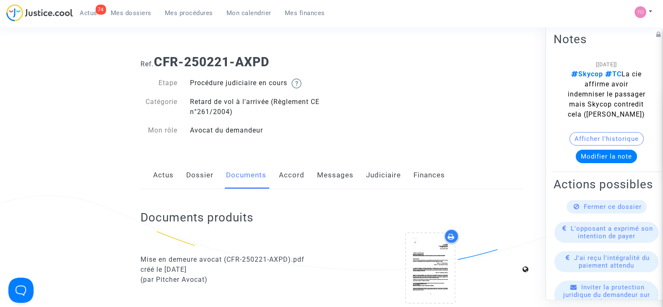
click at [373, 178] on link "Judiciaire" at bounding box center [383, 175] width 35 height 28
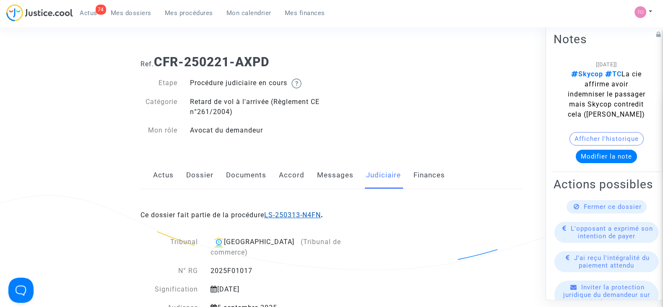
click at [292, 215] on link "LS-250313-N4FN" at bounding box center [292, 215] width 57 height 8
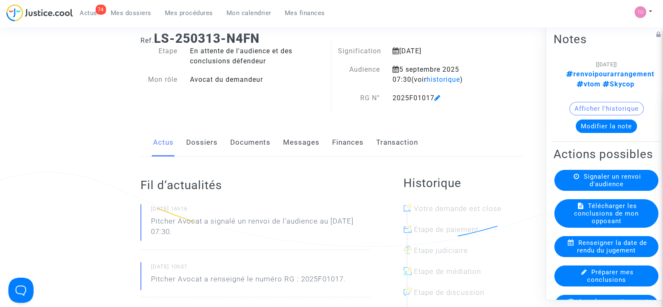
scroll to position [24, 0]
click at [201, 138] on link "Dossiers" at bounding box center [201, 142] width 31 height 28
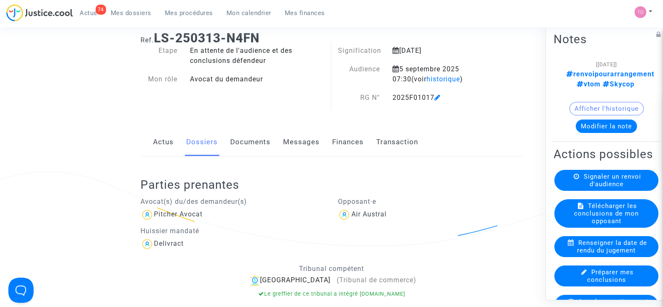
click at [242, 141] on link "Documents" at bounding box center [250, 142] width 40 height 28
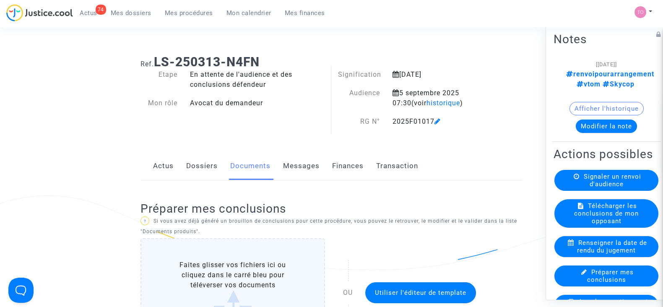
click at [200, 168] on link "Dossiers" at bounding box center [201, 166] width 31 height 28
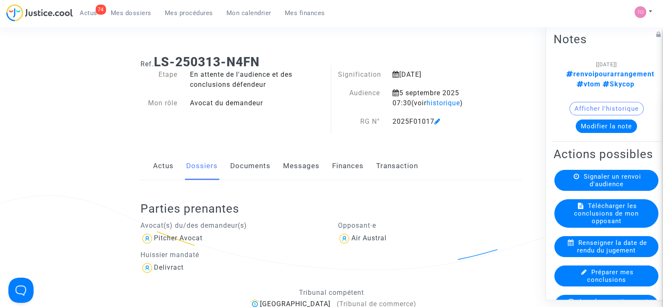
click at [127, 18] on link "Mes dossiers" at bounding box center [131, 13] width 54 height 13
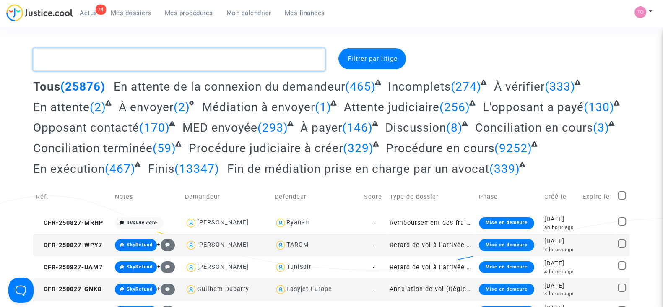
click at [91, 55] on textarea at bounding box center [179, 59] width 292 height 23
paste textarea "NAUDET"
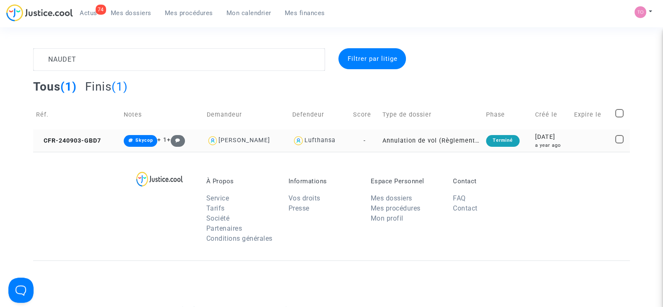
click at [554, 139] on div "2024-09-03" at bounding box center [552, 137] width 34 height 9
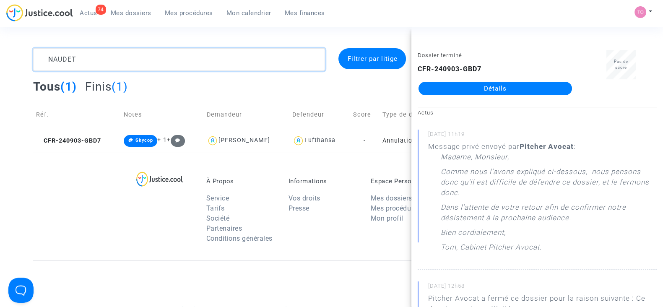
drag, startPoint x: 107, startPoint y: 58, endPoint x: 11, endPoint y: 73, distance: 96.7
click at [11, 73] on div "NAUDET Filtrer par litige Tous (1) Finis (1) Réf. Notes Demandeur Defendeur Sco…" at bounding box center [331, 100] width 663 height 104
paste textarea "LARRALDE"
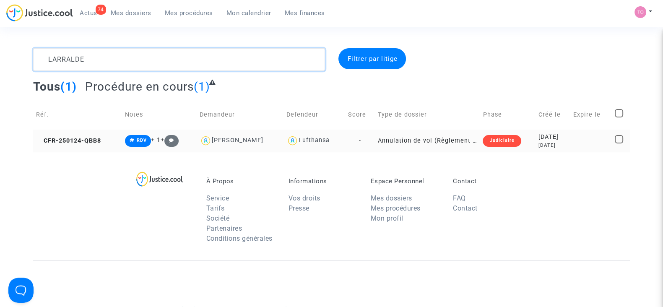
type textarea "LARRALDE"
click at [485, 137] on div "Judiciaire" at bounding box center [502, 141] width 38 height 12
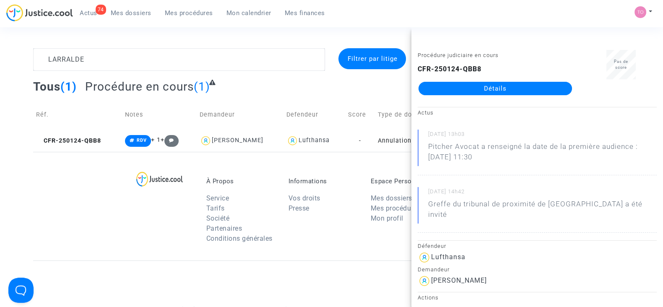
click at [486, 90] on link "Détails" at bounding box center [495, 88] width 153 height 13
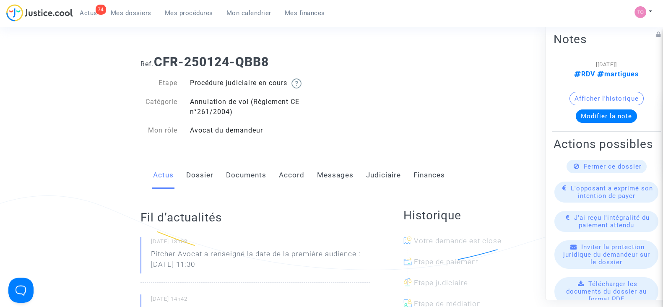
click at [371, 177] on link "Judiciaire" at bounding box center [383, 175] width 35 height 28
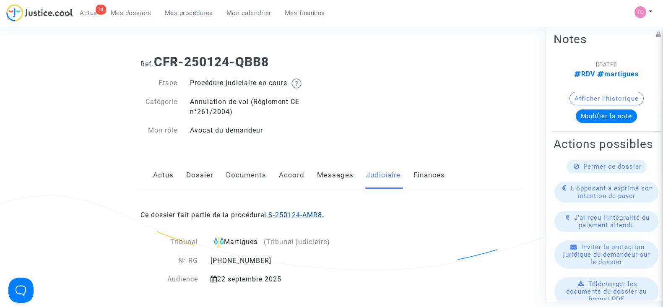
click at [294, 213] on link "LS-250124-AMR8" at bounding box center [293, 215] width 58 height 8
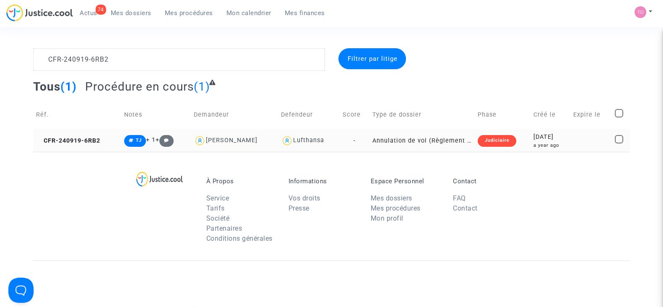
click at [546, 148] on div "a year ago" at bounding box center [550, 145] width 34 height 7
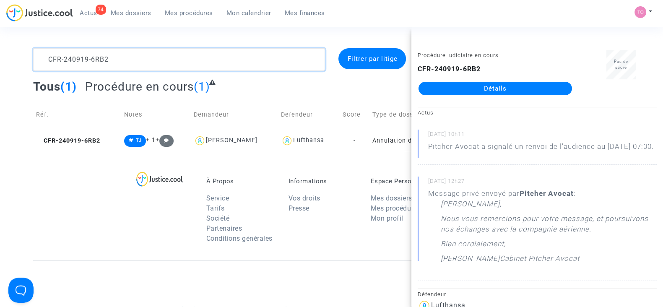
drag, startPoint x: 119, startPoint y: 54, endPoint x: 14, endPoint y: 62, distance: 105.2
click at [14, 62] on div "CFR-240919-6RB2 Filtrer par litige Tous (1) Procédure en cours (1) Réf. Notes D…" at bounding box center [331, 100] width 663 height 104
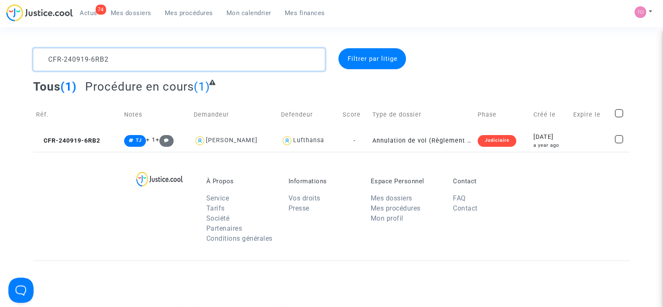
paste textarea "RIGNAULT"
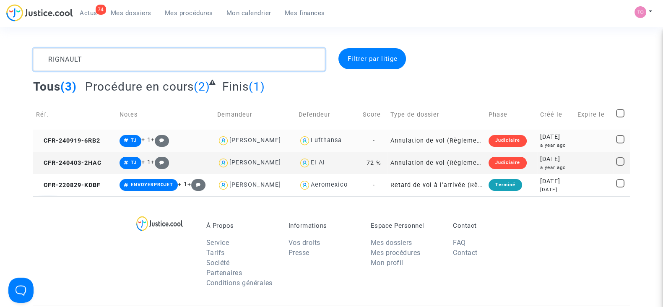
type textarea "RIGNAULT"
click at [540, 139] on div "[DATE]" at bounding box center [555, 137] width 31 height 9
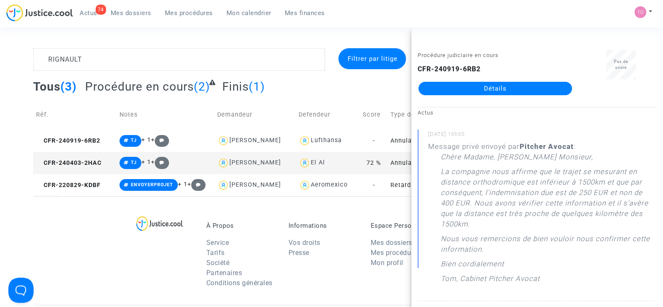
click at [484, 90] on link "Détails" at bounding box center [495, 88] width 153 height 13
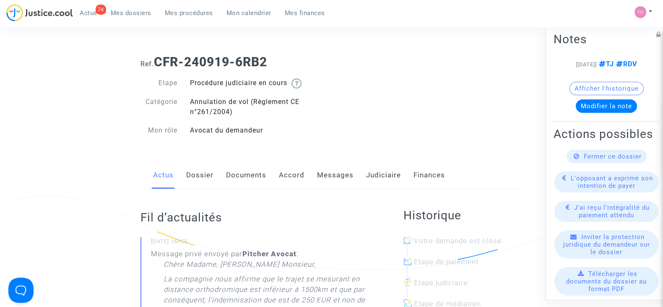
click at [372, 174] on link "Judiciaire" at bounding box center [383, 175] width 35 height 28
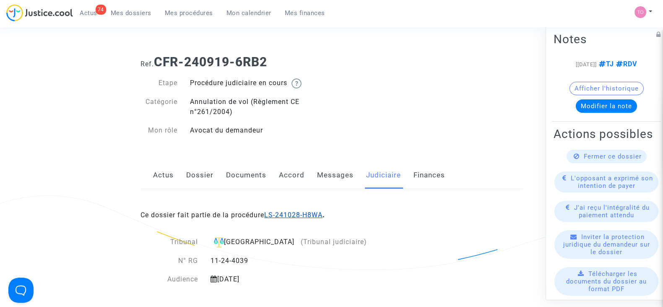
click at [304, 213] on link "LS-241028-H8WA" at bounding box center [293, 215] width 58 height 8
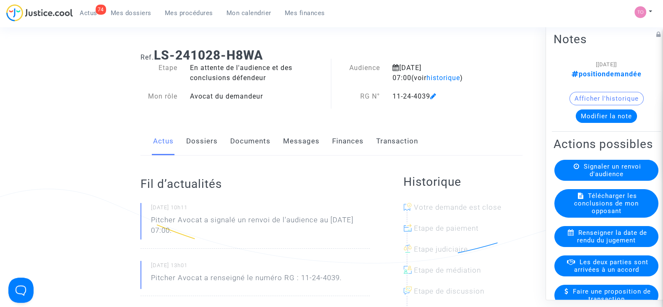
scroll to position [7, 0]
click at [202, 142] on link "Dossiers" at bounding box center [201, 141] width 31 height 28
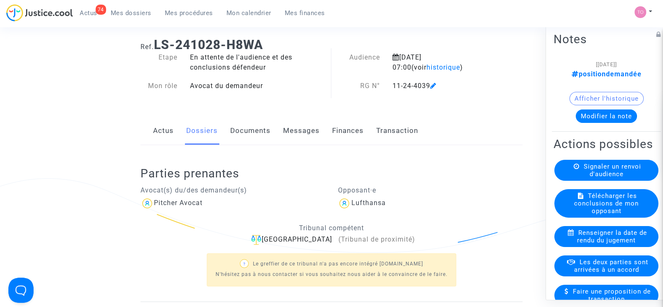
scroll to position [16, 0]
click at [244, 133] on link "Documents" at bounding box center [250, 132] width 40 height 28
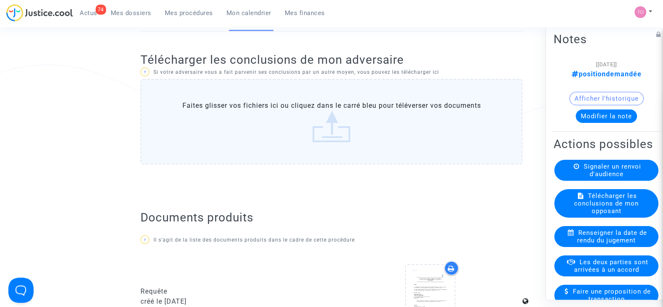
scroll to position [132, 0]
click at [294, 135] on label "Faites glisser vos fichiers ici ou cliquez dans le carré bleu pour téléverser v…" at bounding box center [331, 121] width 382 height 86
click at [0, 0] on input "Faites glisser vos fichiers ici ou cliquez dans le carré bleu pour téléverser v…" at bounding box center [0, 0] width 0 height 0
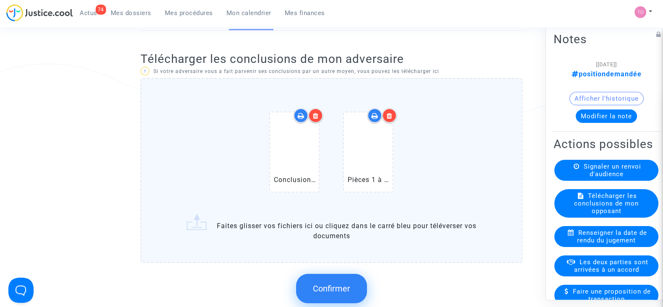
click at [333, 277] on button "Confirmer" at bounding box center [331, 288] width 71 height 29
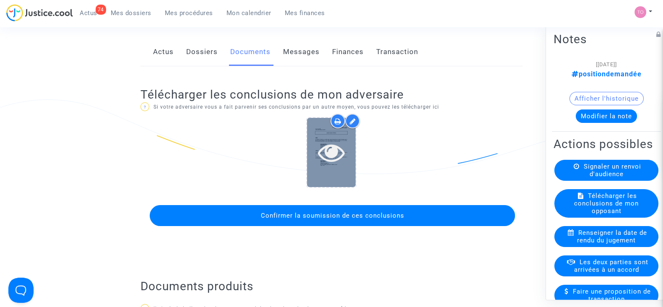
scroll to position [94, 0]
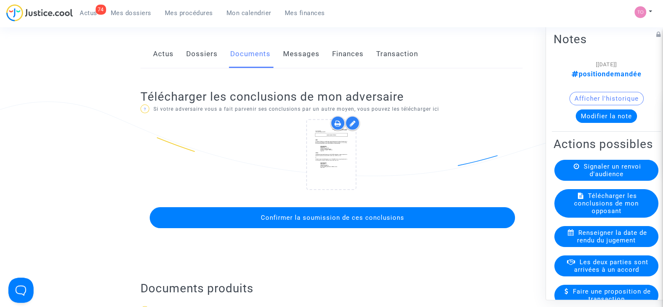
click at [306, 216] on span "Confirmer la soumission de ces conclusions" at bounding box center [331, 218] width 143 height 8
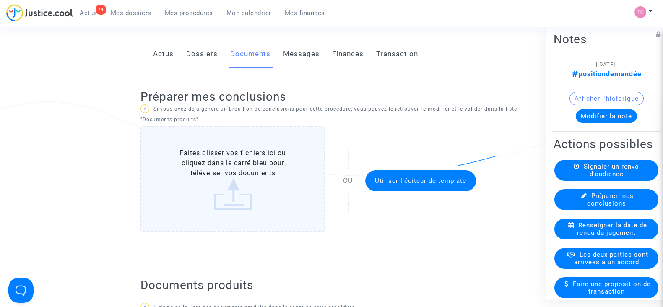
click at [591, 114] on button "Modifier la note" at bounding box center [606, 115] width 61 height 13
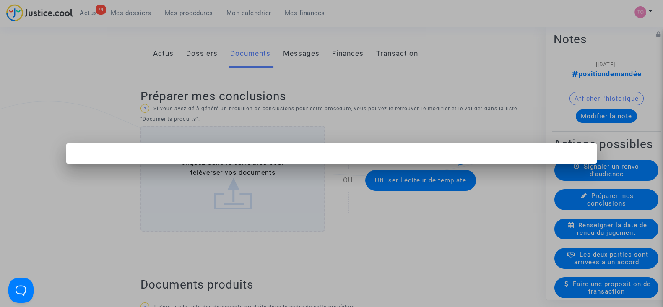
scroll to position [0, 0]
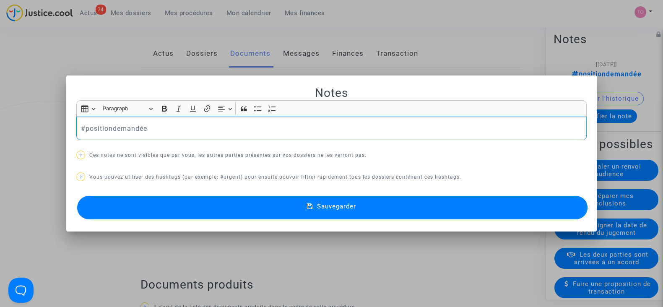
drag, startPoint x: 210, startPoint y: 136, endPoint x: 21, endPoint y: 129, distance: 189.7
click at [21, 129] on div "Notes Rich Text Editor Insert table Insert table Heading Paragraph Paragraph He…" at bounding box center [331, 153] width 663 height 307
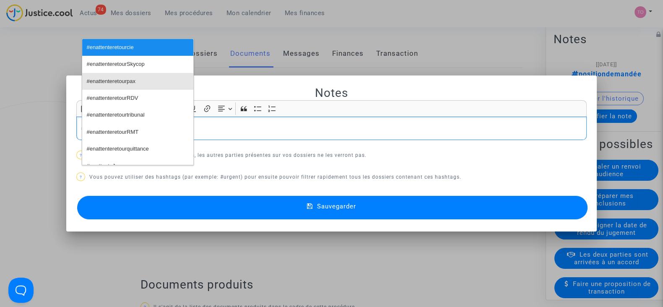
click at [102, 83] on span "#enattenteretourpax" at bounding box center [111, 81] width 49 height 12
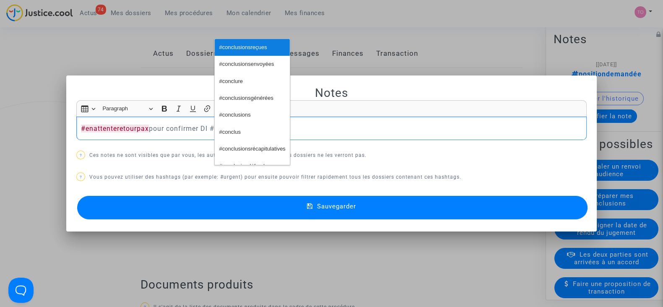
click at [251, 45] on span "#conclusionsreçues" at bounding box center [243, 48] width 48 height 12
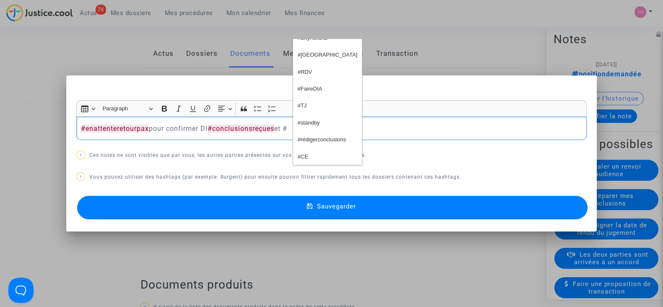
scroll to position [155, 0]
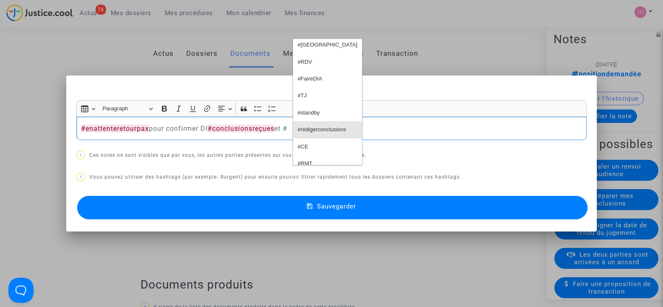
drag, startPoint x: 314, startPoint y: 114, endPoint x: 311, endPoint y: 131, distance: 16.7
click at [311, 131] on ul "#GWA2025 #entattenteretourpax #enattenteretourcie #enattenteretourSkycop #trans…" at bounding box center [327, 102] width 69 height 126
click at [311, 131] on span "#rédigerconclusions" at bounding box center [322, 130] width 49 height 12
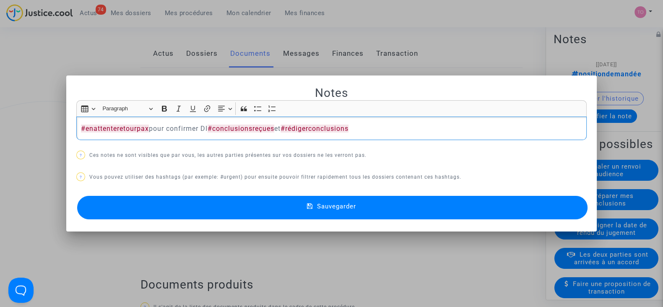
click at [305, 204] on button "Sauvegarder" at bounding box center [332, 207] width 510 height 23
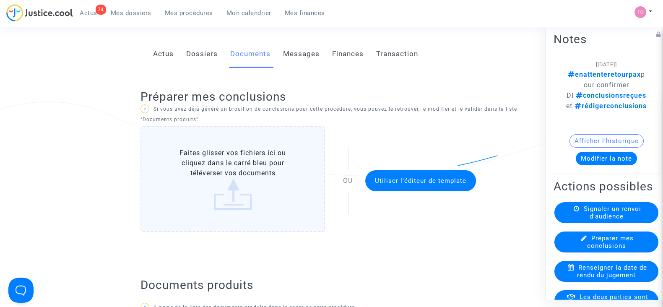
scroll to position [0, 0]
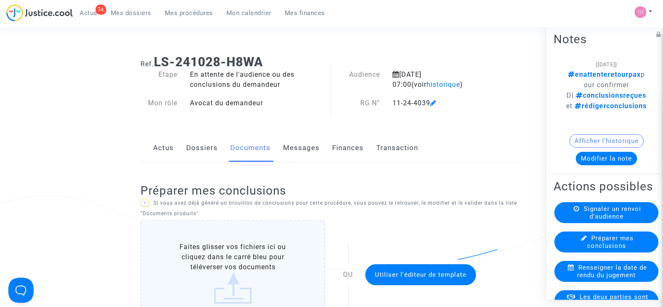
click at [195, 156] on link "Dossiers" at bounding box center [201, 148] width 31 height 28
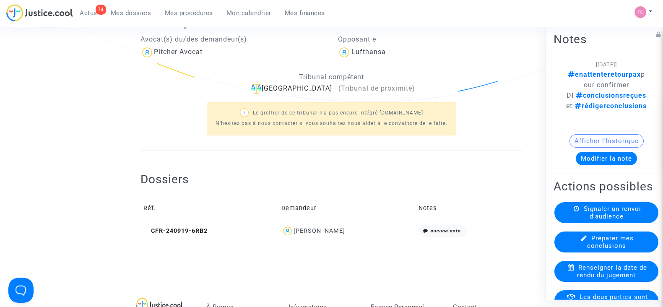
scroll to position [169, 0]
click at [145, 229] on icon at bounding box center [146, 230] width 6 height 6
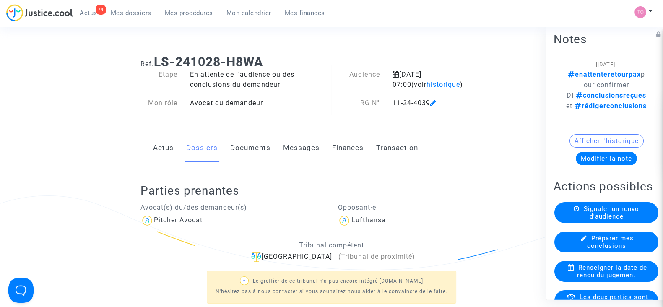
scroll to position [67, 0]
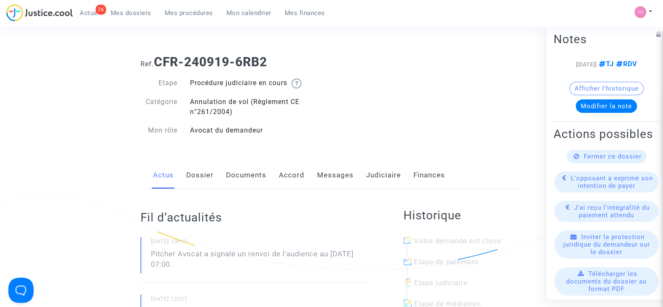
click at [324, 173] on link "Messages" at bounding box center [335, 175] width 36 height 28
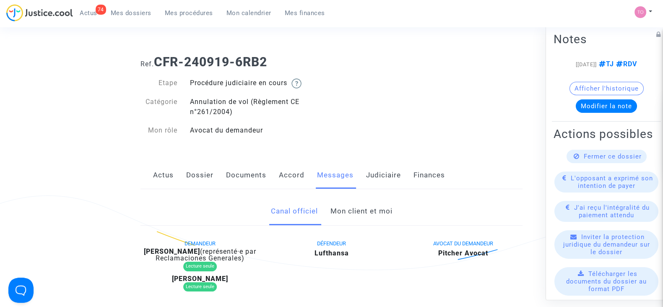
click at [347, 213] on link "Mon client et moi" at bounding box center [361, 212] width 62 height 28
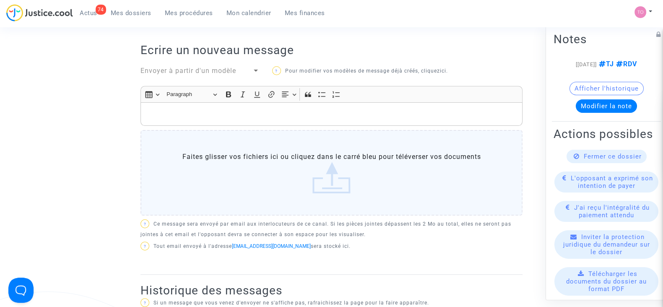
scroll to position [271, 0]
click at [159, 107] on div "Rich Text Editor, main" at bounding box center [331, 115] width 382 height 23
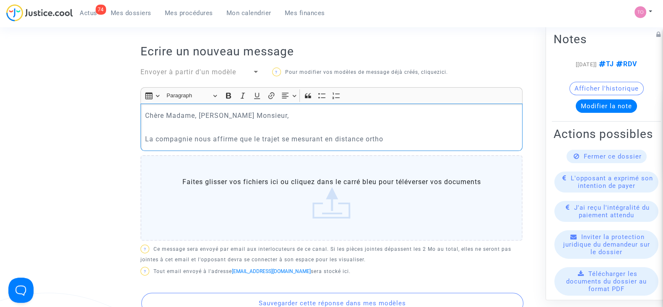
click at [372, 137] on p "La compagnie nous affirme que le trajet se mesurant en distance ortho" at bounding box center [331, 139] width 373 height 10
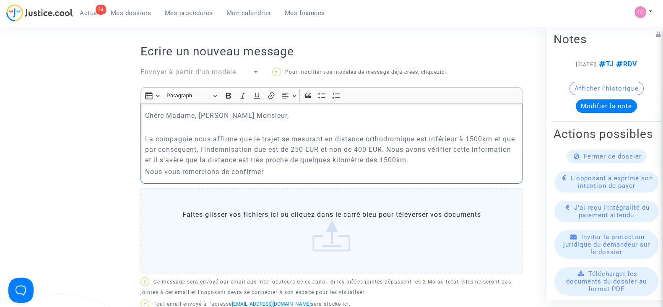
click at [143, 171] on div "Chère Madame, [PERSON_NAME] Monsieur, La compagnie nous affirme que le trajet s…" at bounding box center [331, 144] width 382 height 80
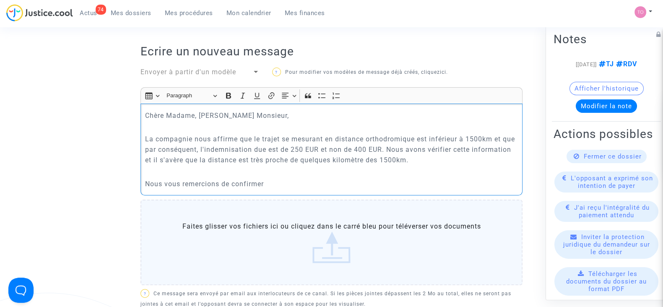
click at [293, 184] on p "Nous vous remercions de confirmer" at bounding box center [331, 184] width 373 height 10
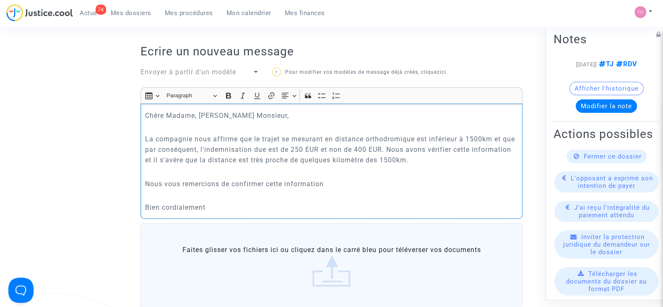
click at [224, 181] on p "Nous vous remercions de confirmer cette information" at bounding box center [331, 184] width 373 height 10
click at [227, 181] on p "Nous vous remercions de confirmer cette information" at bounding box center [331, 184] width 373 height 10
click at [231, 182] on p "Nous vous remercions de confirmer cette information" at bounding box center [331, 184] width 373 height 10
click at [387, 183] on p "Nous vous remercions de bien vouloir nous confirmer cette information" at bounding box center [331, 184] width 373 height 10
click at [264, 204] on p "Bien cordialement" at bounding box center [331, 207] width 373 height 10
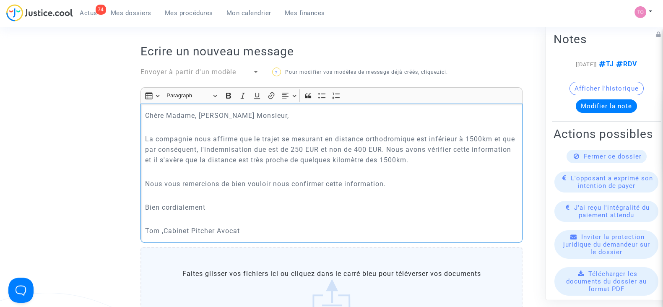
click at [164, 230] on p "Tom ,Cabinet Pitcher Avocat" at bounding box center [331, 231] width 373 height 10
click at [205, 232] on p "Tom, Cabinet Pitcher Avocat" at bounding box center [331, 231] width 373 height 10
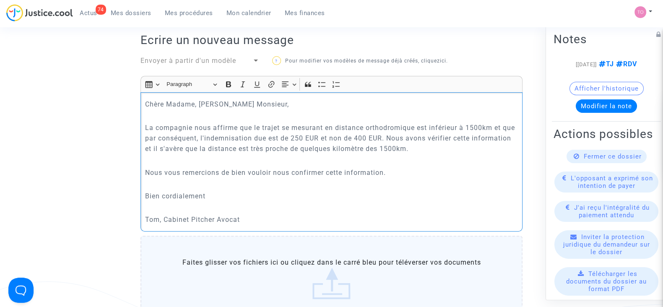
scroll to position [278, 0]
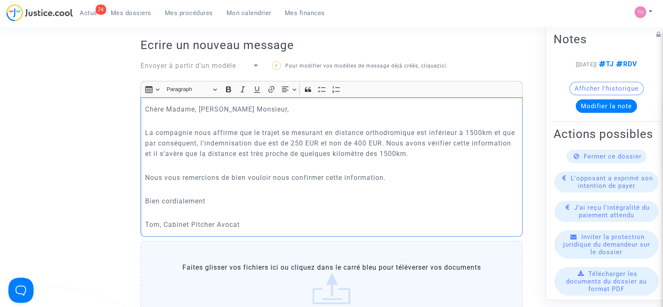
click at [254, 224] on p "Tom, Cabinet Pitcher Avocat" at bounding box center [331, 224] width 373 height 10
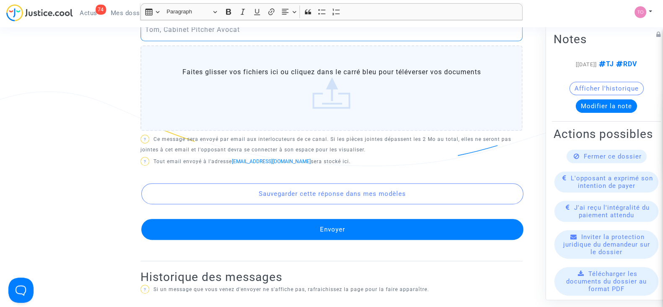
scroll to position [480, 0]
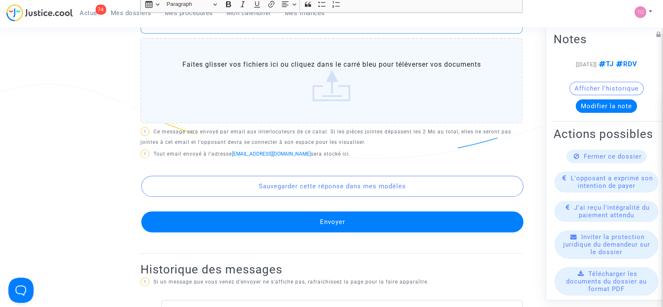
click at [289, 225] on button "Envoyer" at bounding box center [332, 221] width 382 height 21
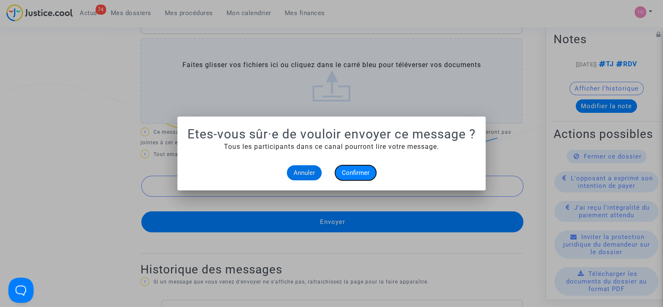
click at [353, 174] on span "Confirmer" at bounding box center [356, 173] width 28 height 8
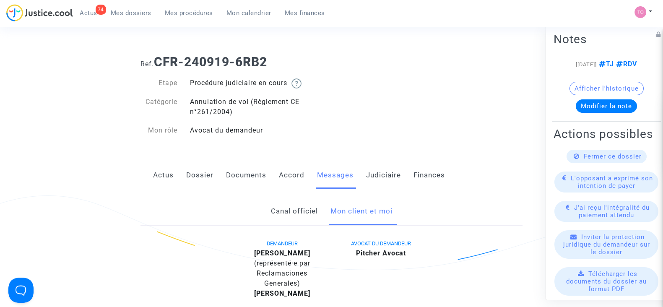
click at [139, 19] on link "Mes dossiers" at bounding box center [131, 13] width 54 height 13
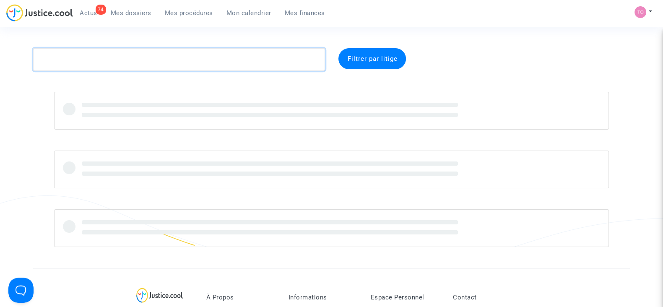
click at [109, 56] on textarea at bounding box center [179, 59] width 292 height 23
paste textarea "Aleksandra"
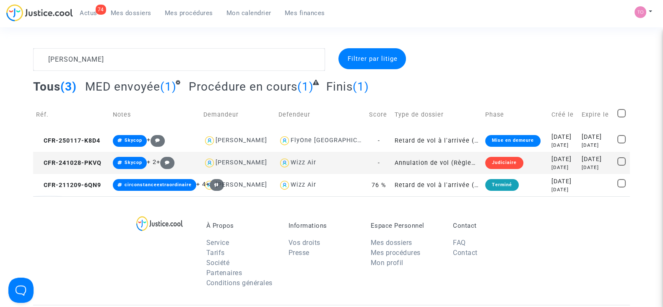
drag, startPoint x: 115, startPoint y: 47, endPoint x: 100, endPoint y: 55, distance: 17.1
click at [100, 55] on section "Aleksandra Filtrer par litige Tous (3) MED envoyée (1) Procédure en cours (1) F…" at bounding box center [331, 253] width 663 height 507
drag, startPoint x: 100, startPoint y: 55, endPoint x: 0, endPoint y: 56, distance: 99.8
click at [0, 56] on div "Aleksandra Filtrer par litige Tous (3) MED envoyée (1) Procédure en cours (1) F…" at bounding box center [331, 122] width 663 height 148
paste textarea "MICKOLO"
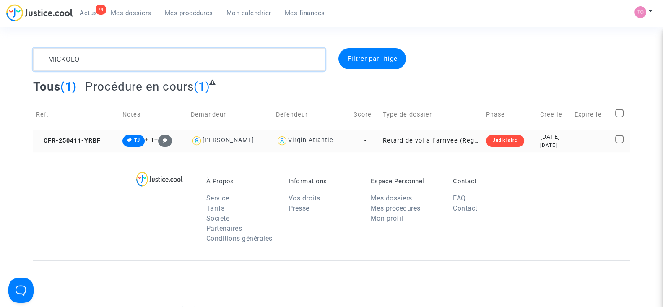
type textarea "MICKOLO"
click at [540, 136] on div "2025-04-11" at bounding box center [554, 137] width 29 height 9
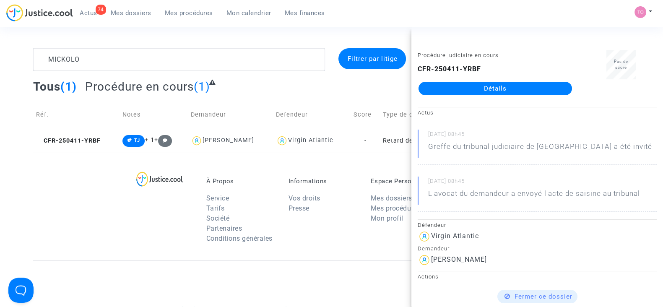
click at [487, 89] on link "Détails" at bounding box center [495, 88] width 153 height 13
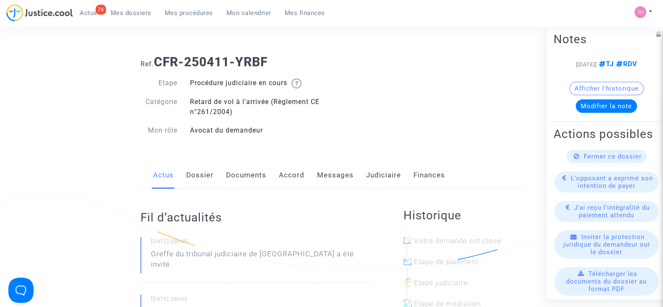
click at [374, 175] on link "Judiciaire" at bounding box center [383, 175] width 35 height 28
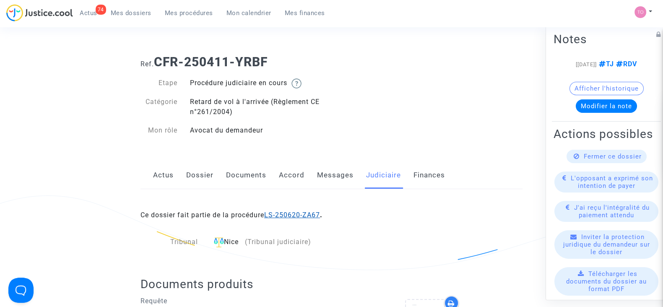
click at [286, 215] on link "LS-250620-ZA67" at bounding box center [292, 215] width 56 height 8
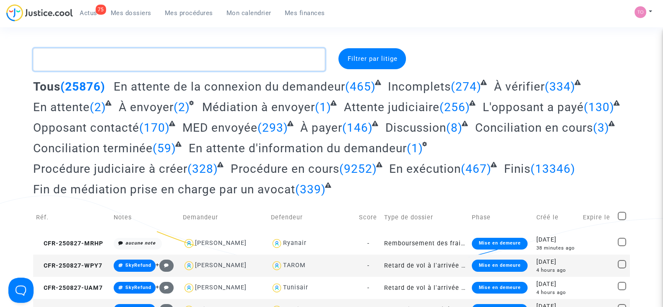
click at [187, 62] on textarea at bounding box center [179, 59] width 292 height 23
paste textarea "Boyaval"
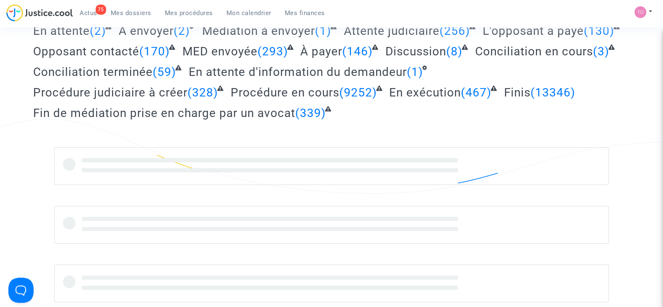
scroll to position [92, 0]
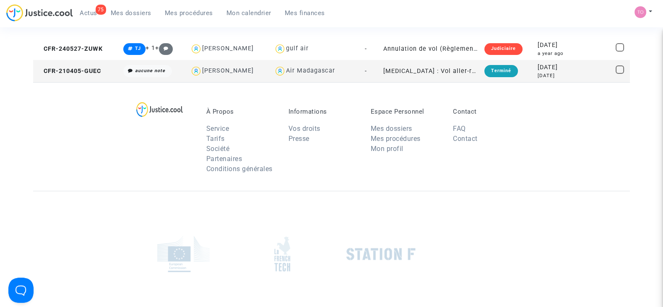
type textarea "Boyaval"
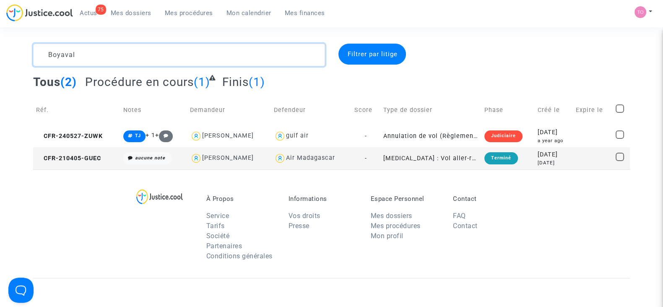
scroll to position [0, 0]
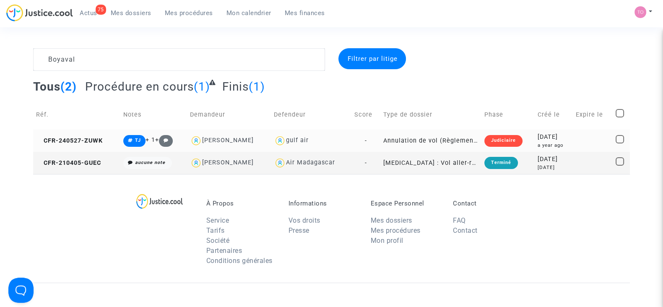
click at [524, 139] on td "Judiciaire" at bounding box center [507, 141] width 53 height 22
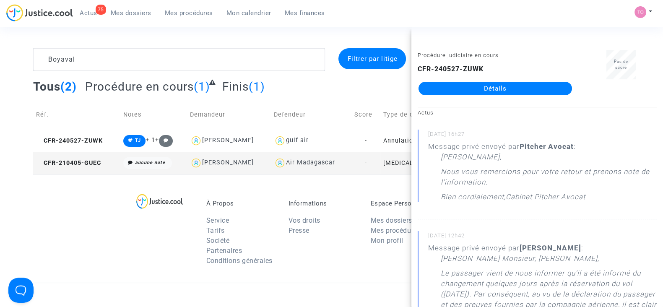
click at [501, 85] on link "Détails" at bounding box center [495, 88] width 153 height 13
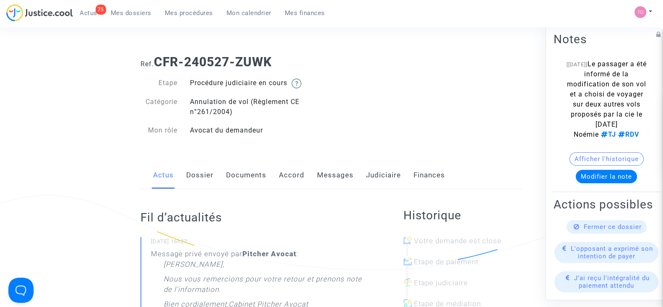
click at [330, 169] on link "Messages" at bounding box center [335, 175] width 36 height 28
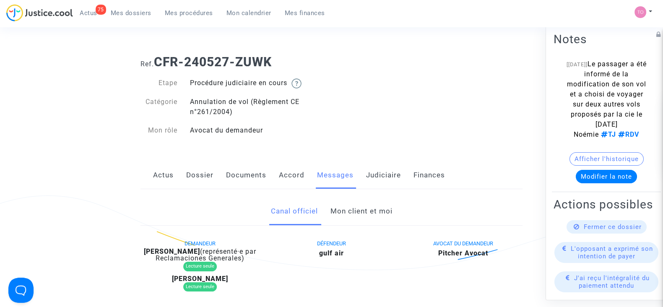
click at [341, 208] on link "Mon client et moi" at bounding box center [361, 212] width 62 height 28
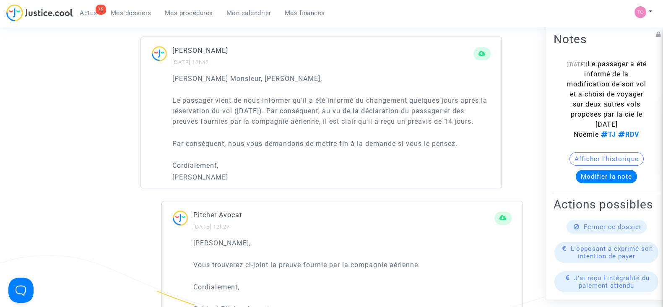
scroll to position [676, 0]
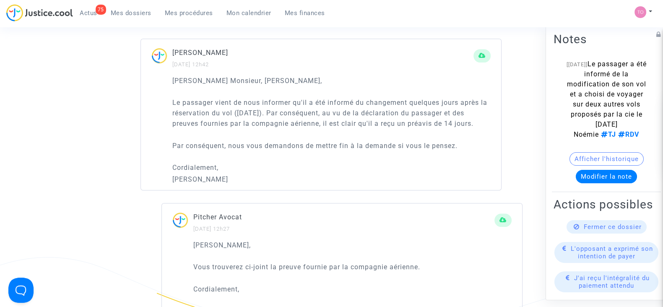
drag, startPoint x: 341, startPoint y: 110, endPoint x: 296, endPoint y: 124, distance: 47.6
click at [296, 124] on p "Le passager vient de nous informer qu'il a été informé du changement quelques j…" at bounding box center [331, 112] width 318 height 31
drag, startPoint x: 341, startPoint y: 122, endPoint x: 443, endPoint y: 120, distance: 102.8
click at [443, 120] on p "Le passager vient de nous informer qu'il a été informé du changement quelques j…" at bounding box center [331, 112] width 318 height 31
drag, startPoint x: 211, startPoint y: 141, endPoint x: 394, endPoint y: 140, distance: 182.8
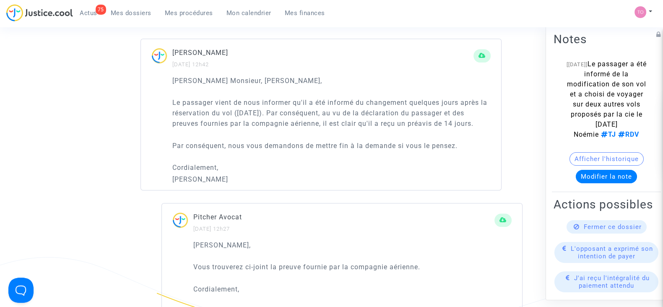
click at [394, 140] on p "Par conséquent, nous vous demandons de mettre fin à la demande si vous le pense…" at bounding box center [331, 145] width 318 height 10
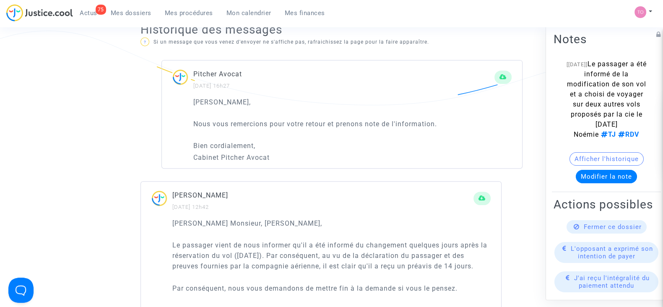
scroll to position [525, 0]
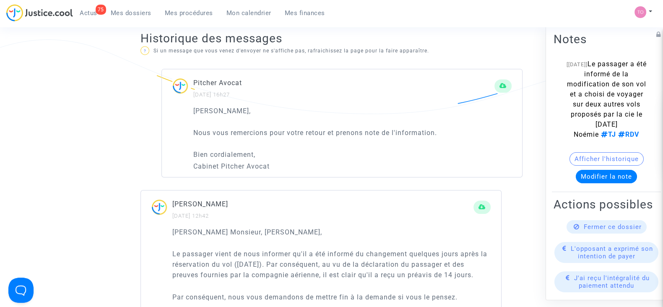
drag, startPoint x: 245, startPoint y: 130, endPoint x: 369, endPoint y: 144, distance: 124.4
click at [369, 144] on div "Cher Monsieur, Nous vous remercions pour votre retour et prenons note de l'info…" at bounding box center [352, 139] width 318 height 66
click at [377, 133] on p "Nous vous remercions pour votre retour et prenons note de l'information." at bounding box center [352, 132] width 318 height 10
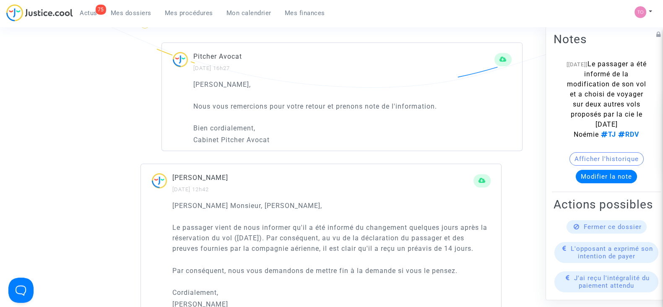
scroll to position [552, 0]
click at [128, 20] on div "75 Actus Mes dossiers Mes procédures Mon calendrier Mes finances" at bounding box center [168, 15] width 325 height 23
click at [130, 14] on span "Mes dossiers" at bounding box center [131, 13] width 41 height 8
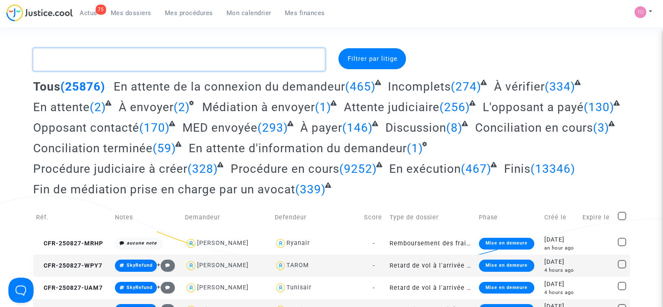
click at [69, 60] on textarea at bounding box center [179, 59] width 292 height 23
paste textarea "Charfina"
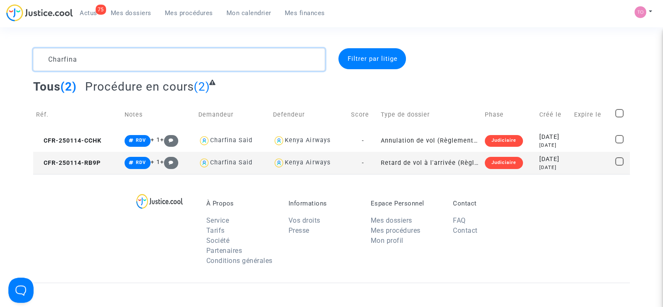
type textarea "Charfina"
click at [536, 137] on td "2025-01-14 7 months ago" at bounding box center [553, 141] width 35 height 22
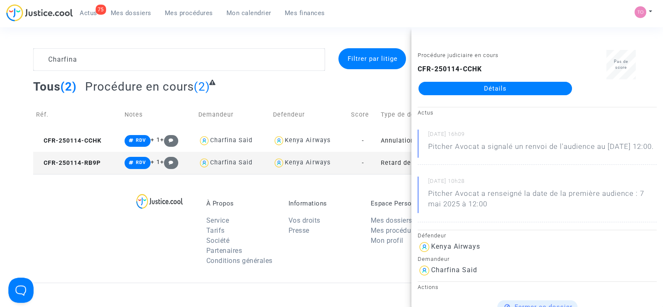
click at [335, 187] on div "À Propos Service Tarifs Société Partenaires Conditions générales Informations V…" at bounding box center [331, 228] width 597 height 109
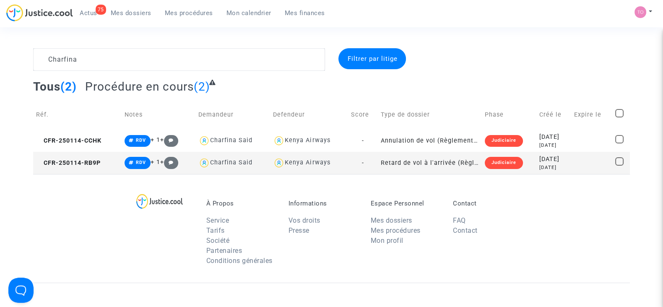
click at [522, 161] on td "Judiciaire" at bounding box center [509, 163] width 55 height 22
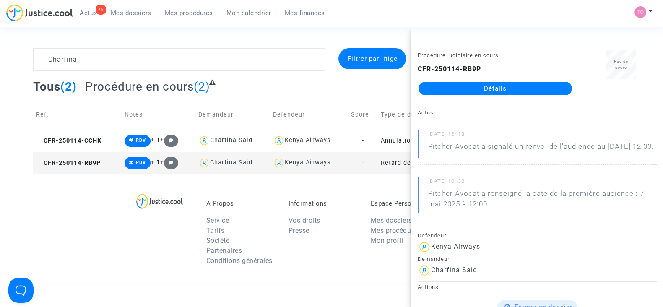
click at [491, 83] on link "Détails" at bounding box center [495, 88] width 153 height 13
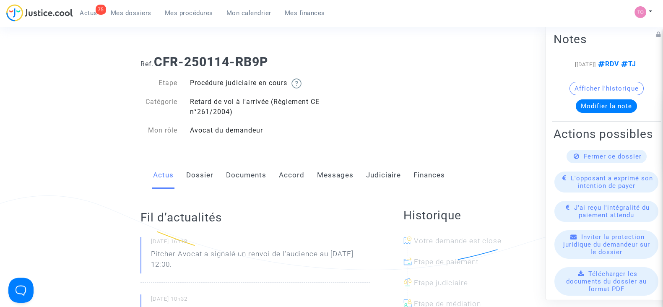
click at [296, 165] on link "Accord" at bounding box center [292, 175] width 26 height 28
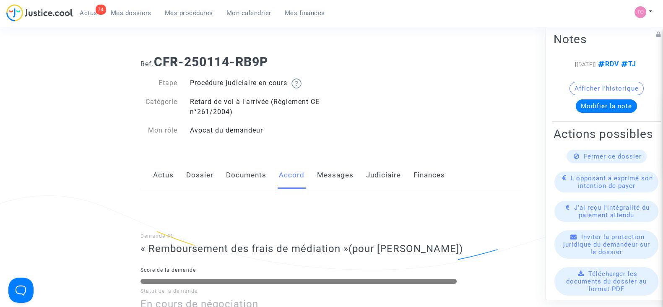
click at [199, 181] on link "Dossier" at bounding box center [199, 175] width 27 height 28
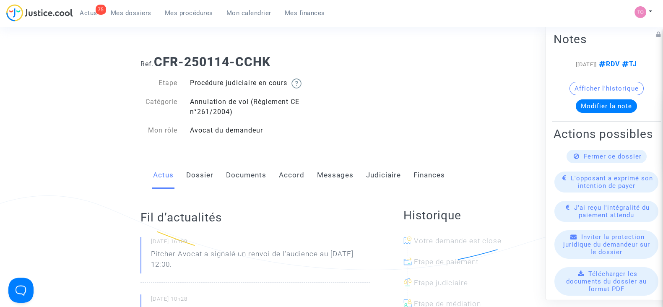
click at [295, 173] on link "Accord" at bounding box center [292, 175] width 26 height 28
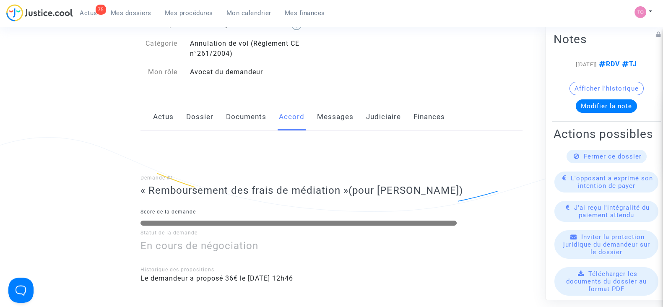
scroll to position [56, 0]
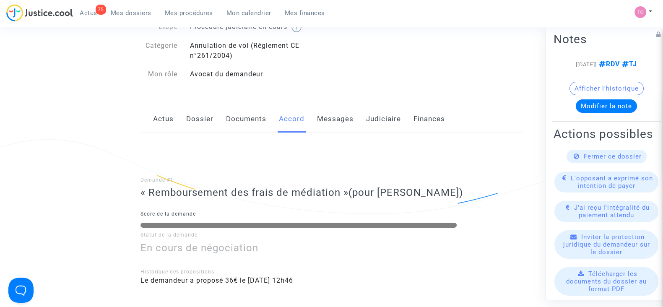
click at [231, 120] on link "Documents" at bounding box center [246, 119] width 40 height 28
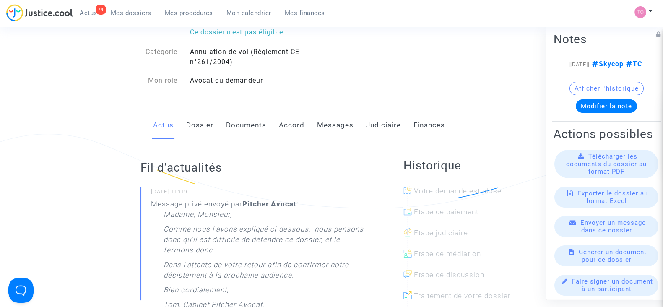
scroll to position [65, 0]
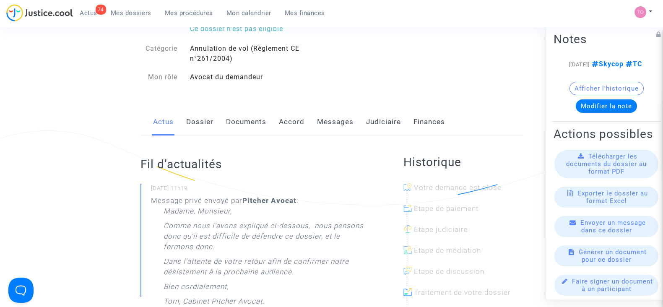
click at [206, 118] on link "Dossier" at bounding box center [199, 122] width 27 height 28
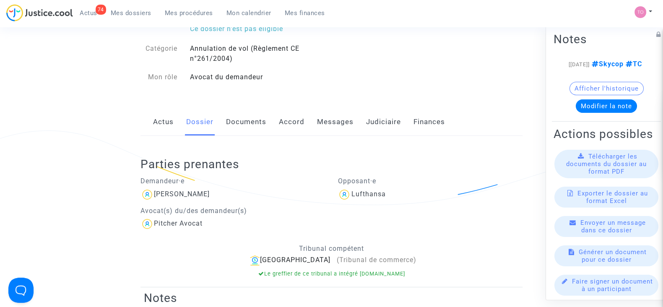
click at [321, 118] on link "Messages" at bounding box center [335, 122] width 36 height 28
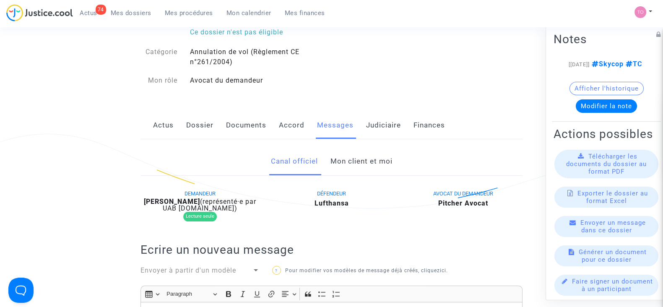
scroll to position [60, 0]
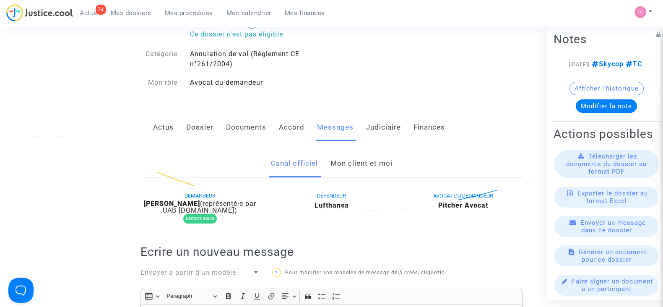
click at [288, 133] on link "Accord" at bounding box center [292, 128] width 26 height 28
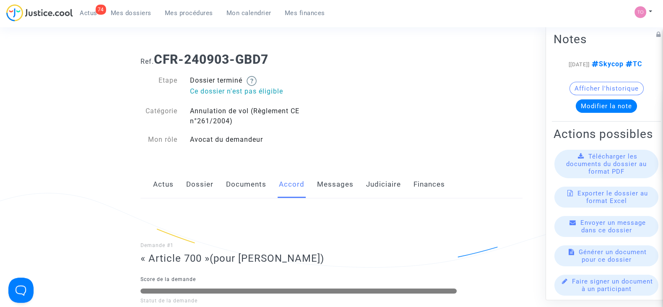
scroll to position [2, 0]
click at [239, 192] on link "Documents" at bounding box center [246, 185] width 40 height 28
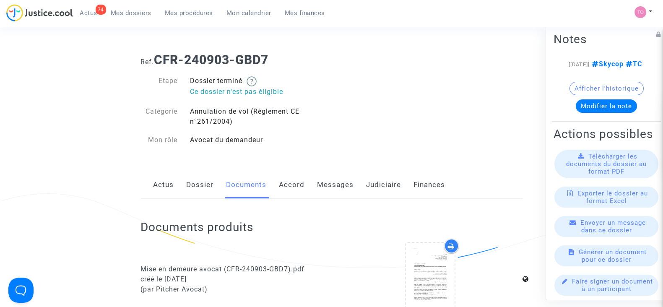
click at [321, 189] on link "Messages" at bounding box center [335, 185] width 36 height 28
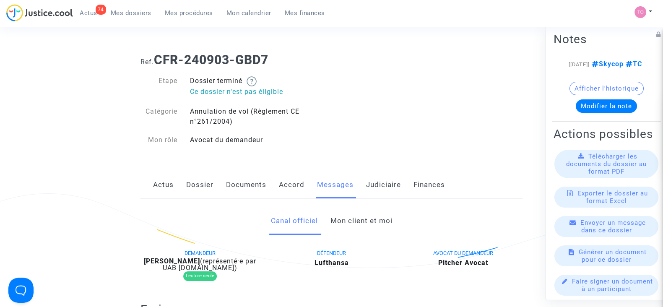
click at [344, 215] on link "Mon client et moi" at bounding box center [361, 221] width 62 height 28
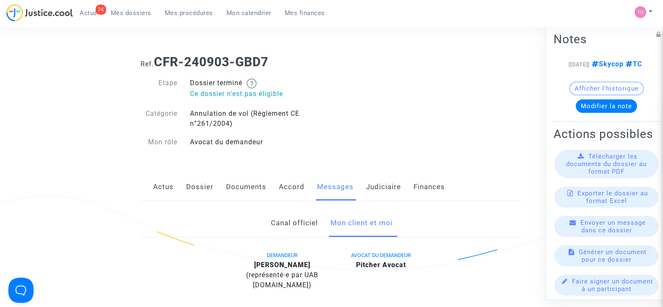
click at [388, 194] on link "Judiciaire" at bounding box center [383, 187] width 35 height 28
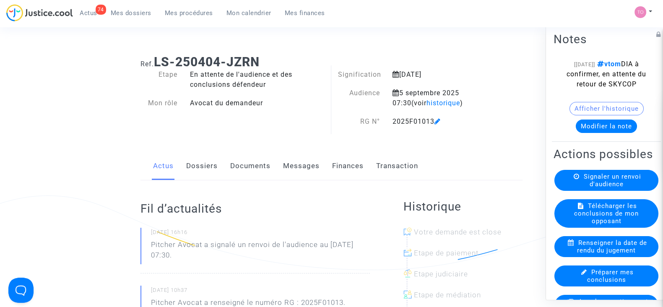
click at [590, 133] on button "Modifier la note" at bounding box center [606, 126] width 61 height 13
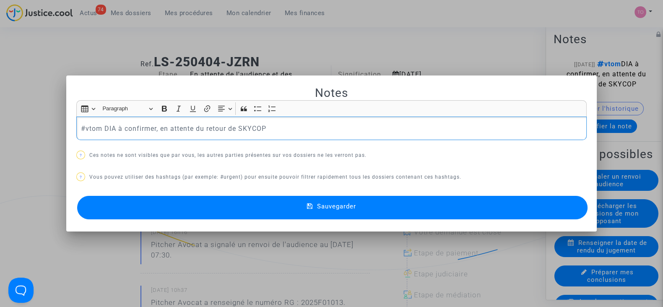
drag, startPoint x: 276, startPoint y: 129, endPoint x: 48, endPoint y: 127, distance: 227.3
click at [48, 127] on div "Notes Rich Text Editor Insert table Insert table Heading Paragraph Paragraph He…" at bounding box center [331, 153] width 663 height 307
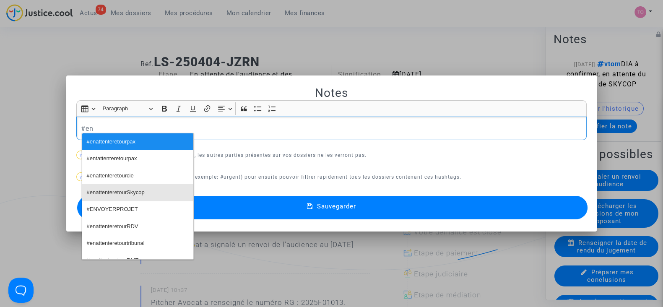
click at [104, 191] on span "#enattenteretourSkycop" at bounding box center [116, 193] width 58 height 12
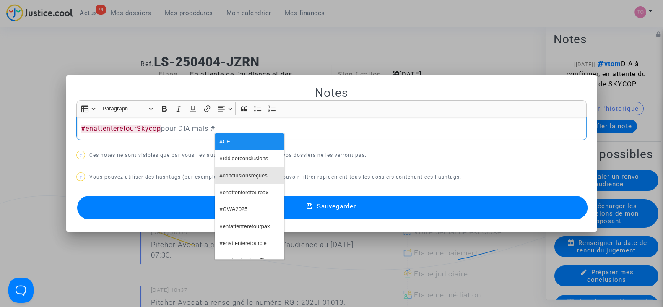
click at [227, 173] on span "#conclusionsreçues" at bounding box center [244, 176] width 48 height 12
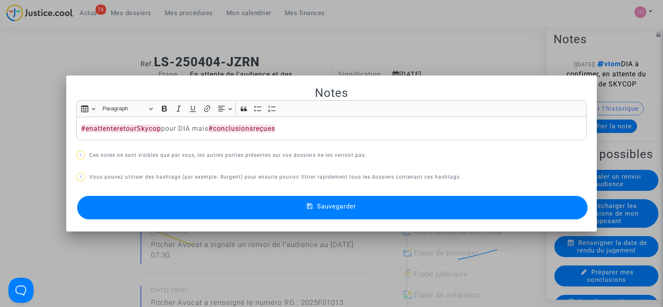
click at [310, 203] on mat-icon at bounding box center [312, 208] width 10 height 10
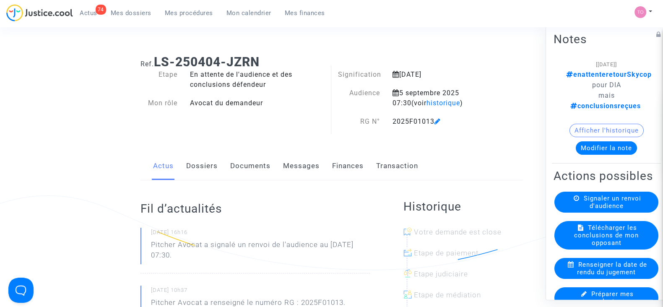
click at [258, 164] on link "Documents" at bounding box center [250, 166] width 40 height 28
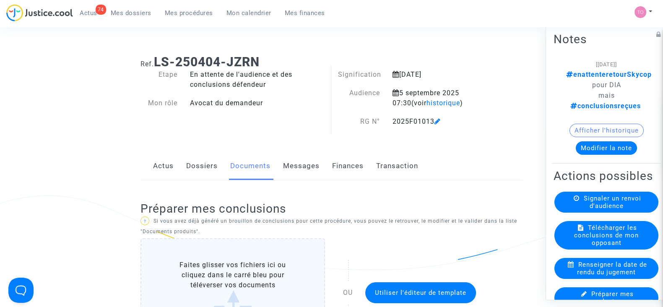
click at [189, 169] on link "Dossiers" at bounding box center [201, 166] width 31 height 28
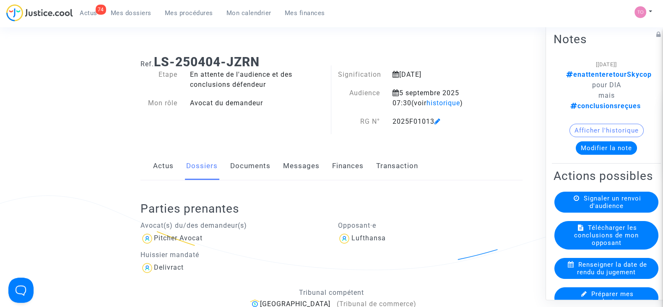
click at [245, 163] on link "Documents" at bounding box center [250, 166] width 40 height 28
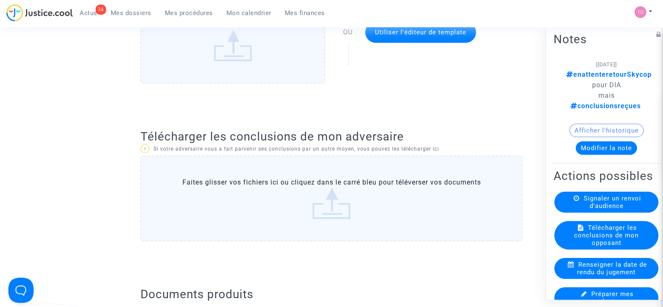
scroll to position [267, 0]
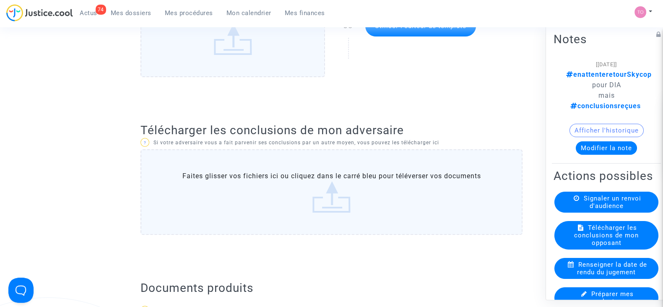
click at [275, 180] on label "Faites glisser vos fichiers ici ou cliquez dans le carré bleu pour téléverser v…" at bounding box center [331, 192] width 382 height 86
click at [0, 0] on input "Faites glisser vos fichiers ici ou cliquez dans le carré bleu pour téléverser v…" at bounding box center [0, 0] width 0 height 0
click at [372, 206] on label "Faites glisser vos fichiers ici ou cliquez dans le carré bleu pour téléverser v…" at bounding box center [331, 192] width 382 height 86
click at [0, 0] on input "Faites glisser vos fichiers ici ou cliquez dans le carré bleu pour téléverser v…" at bounding box center [0, 0] width 0 height 0
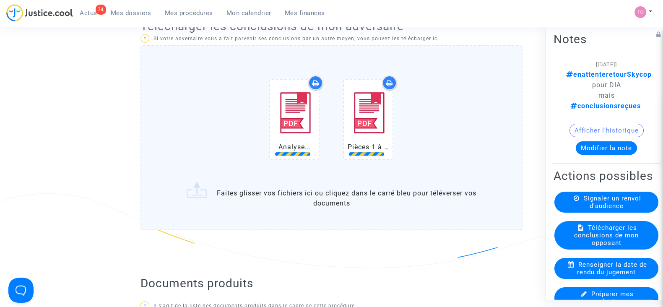
scroll to position [408, 0]
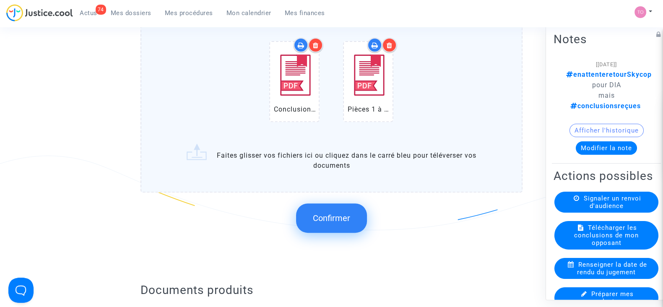
click at [322, 221] on span "Confirmer" at bounding box center [331, 218] width 37 height 10
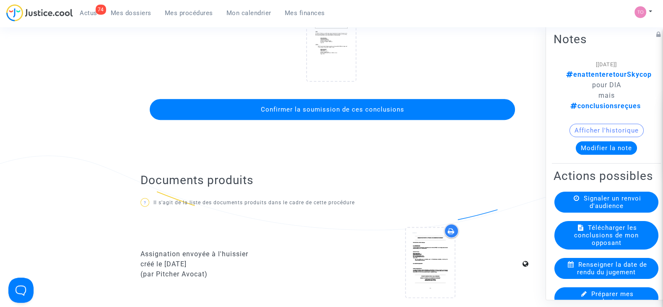
click at [347, 104] on button "Confirmer la soumission de ces conclusions" at bounding box center [332, 109] width 365 height 21
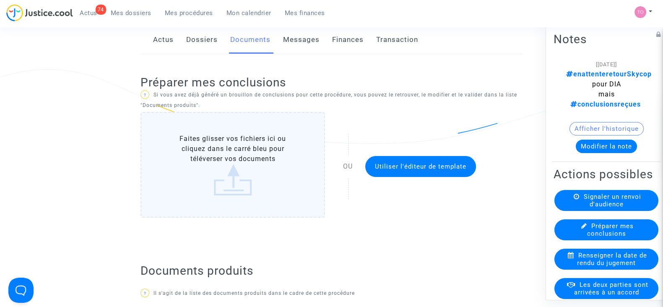
scroll to position [0, 0]
